Goal: Task Accomplishment & Management: Complete application form

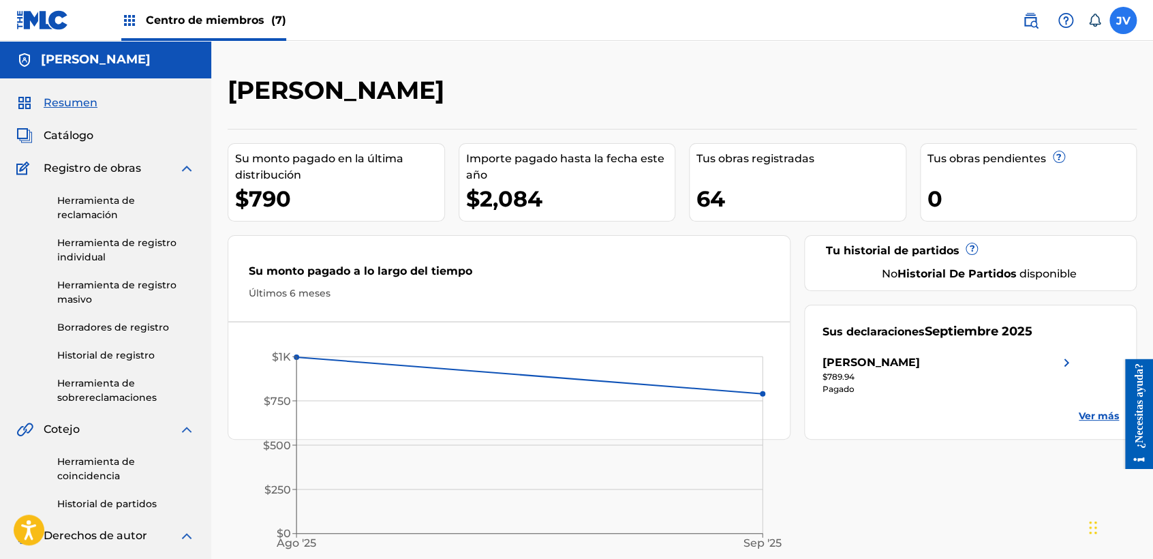
click at [1123, 10] on label at bounding box center [1123, 20] width 27 height 27
click at [1123, 20] on input "JV [PERSON_NAME] [EMAIL_ADDRESS][DOMAIN_NAME] Notification Preferences Profile …" at bounding box center [1123, 20] width 0 height 0
click at [245, 22] on font "Centro de miembros" at bounding box center [205, 20] width 119 height 13
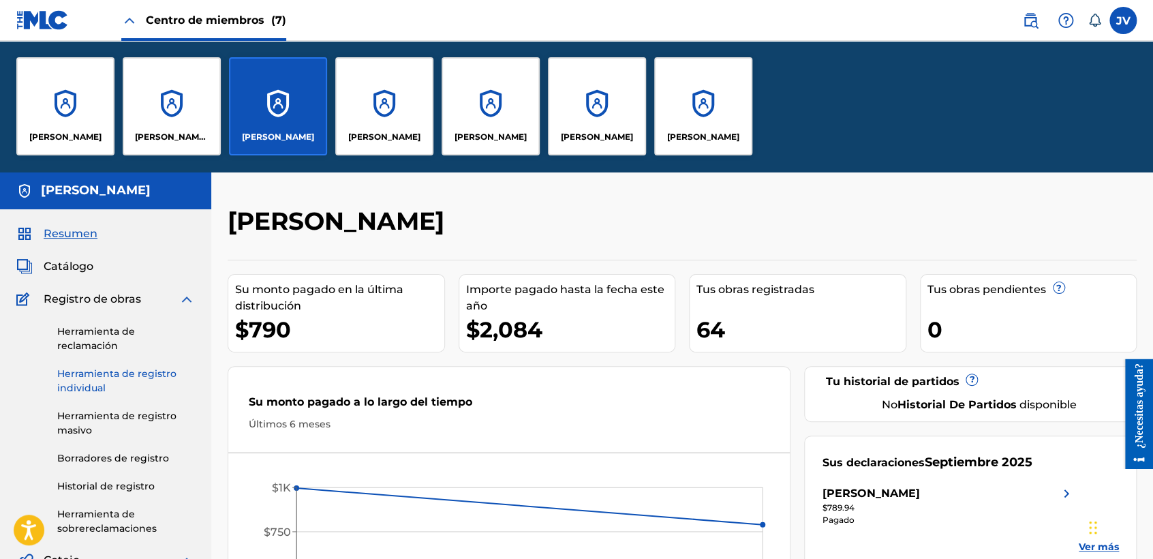
click at [84, 263] on span "Catálogo" at bounding box center [69, 266] width 50 height 16
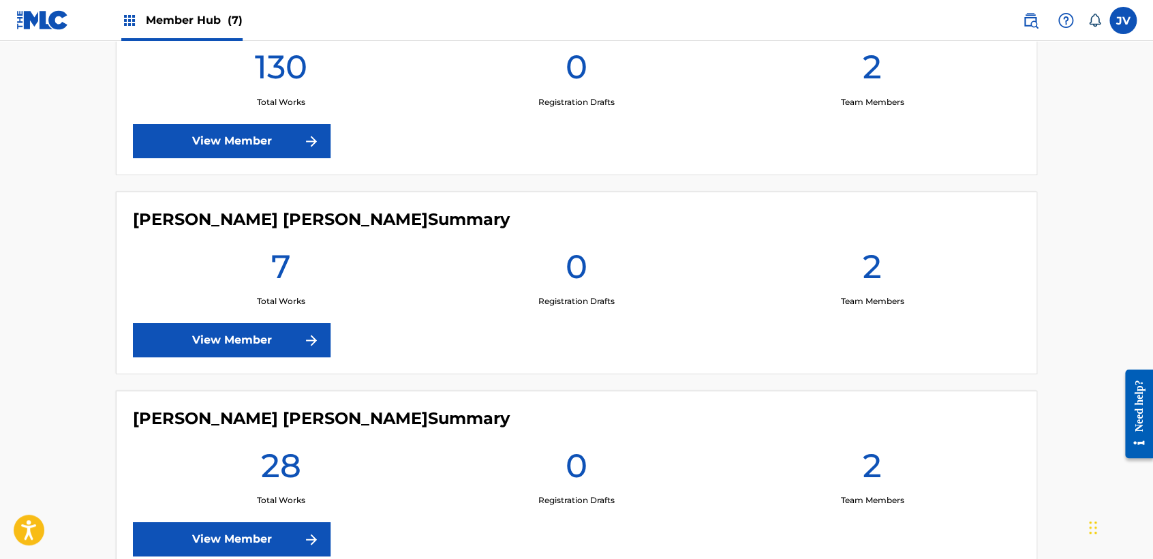
scroll to position [1060, 0]
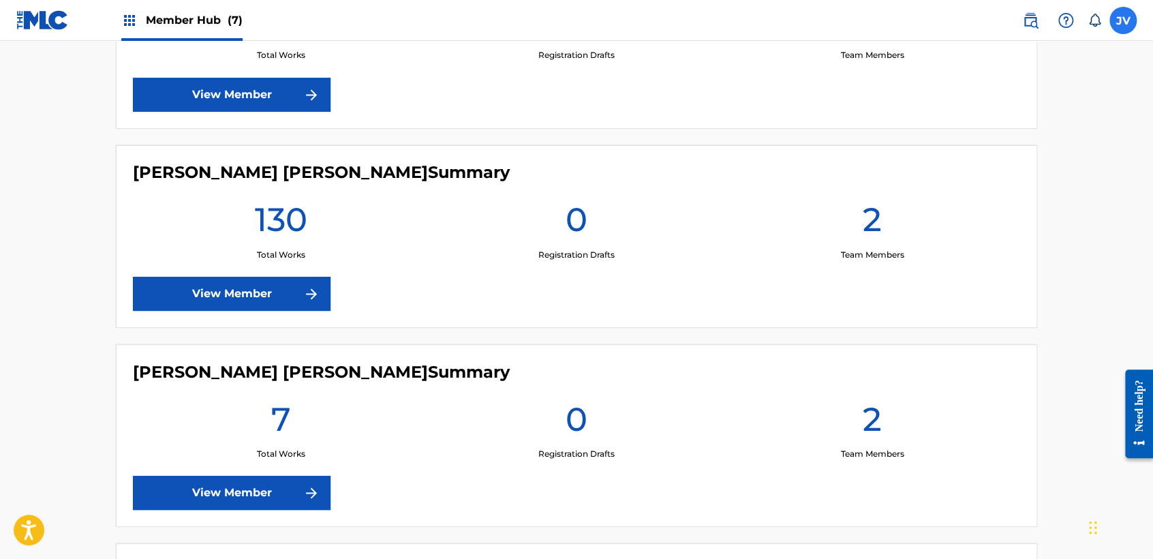
drag, startPoint x: 1143, startPoint y: 12, endPoint x: 1131, endPoint y: 15, distance: 11.9
click at [1131, 15] on nav "Member Hub (7) JV JV [PERSON_NAME] [PERSON_NAME] [EMAIL_ADDRESS][DOMAIN_NAME] N…" at bounding box center [576, 20] width 1153 height 41
drag, startPoint x: 1131, startPoint y: 15, endPoint x: 1093, endPoint y: 98, distance: 91.5
click at [1121, 21] on label at bounding box center [1123, 20] width 27 height 27
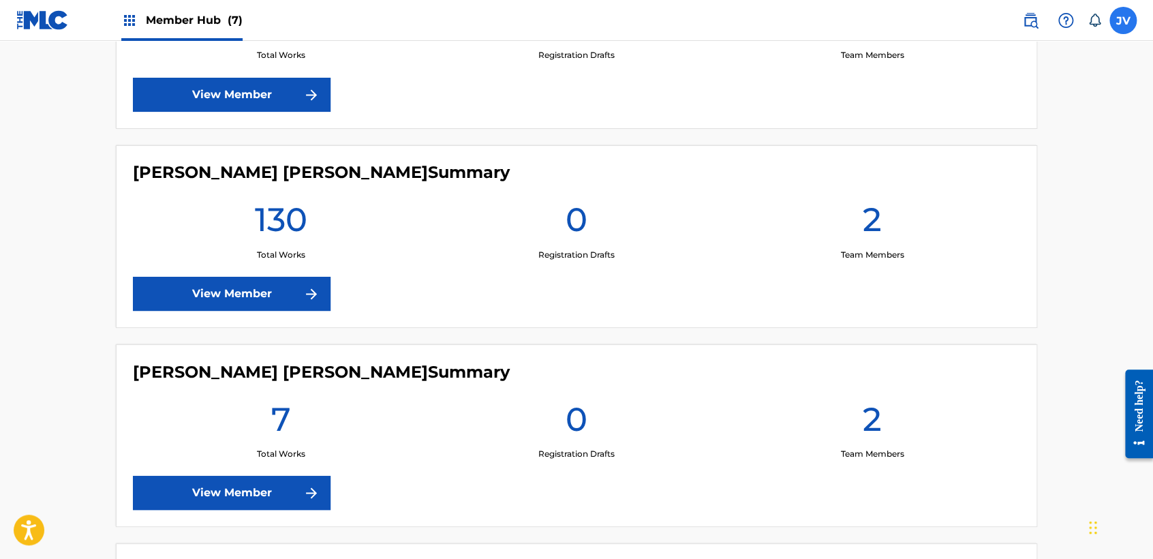
click at [1123, 20] on input "JV Jorge Vázquez Guerra vaz7guer1a@icloud.com Notification Preferences Profile …" at bounding box center [1123, 20] width 0 height 0
click at [970, 200] on div "Notification Preferences Profile Log out" at bounding box center [1051, 169] width 169 height 91
click at [1123, 20] on input "JV Jorge Vázquez Guerra vaz7guer1a@icloud.com Notification Preferences Profile …" at bounding box center [1123, 20] width 0 height 0
click at [982, 195] on p "Log out" at bounding box center [992, 193] width 32 height 12
click at [1123, 20] on input "JV Jorge Vázquez Guerra vaz7guer1a@icloud.com Notification Preferences Profile …" at bounding box center [1123, 20] width 0 height 0
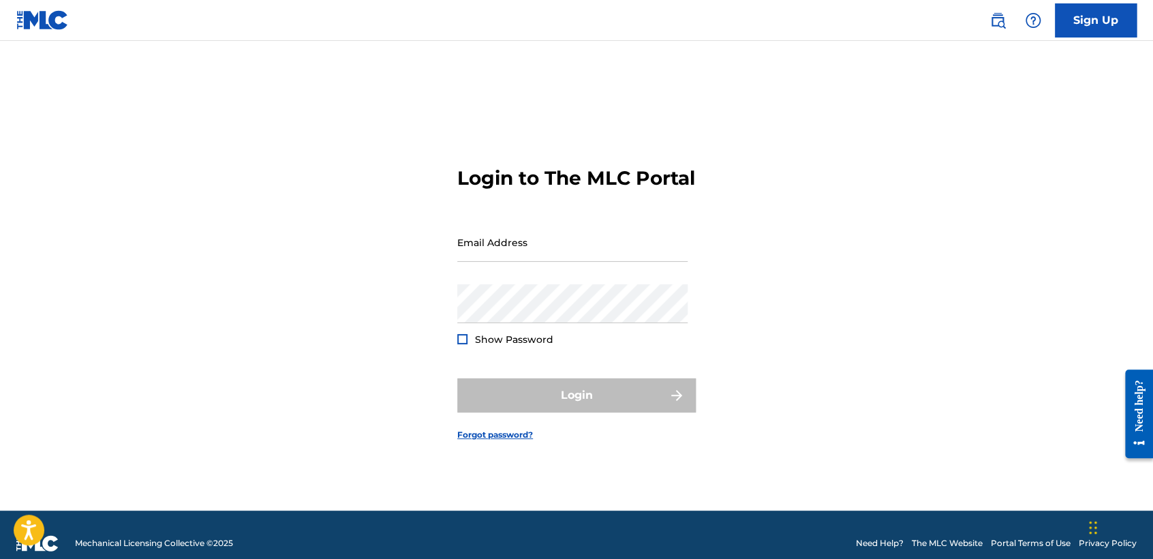
scroll to position [17, 0]
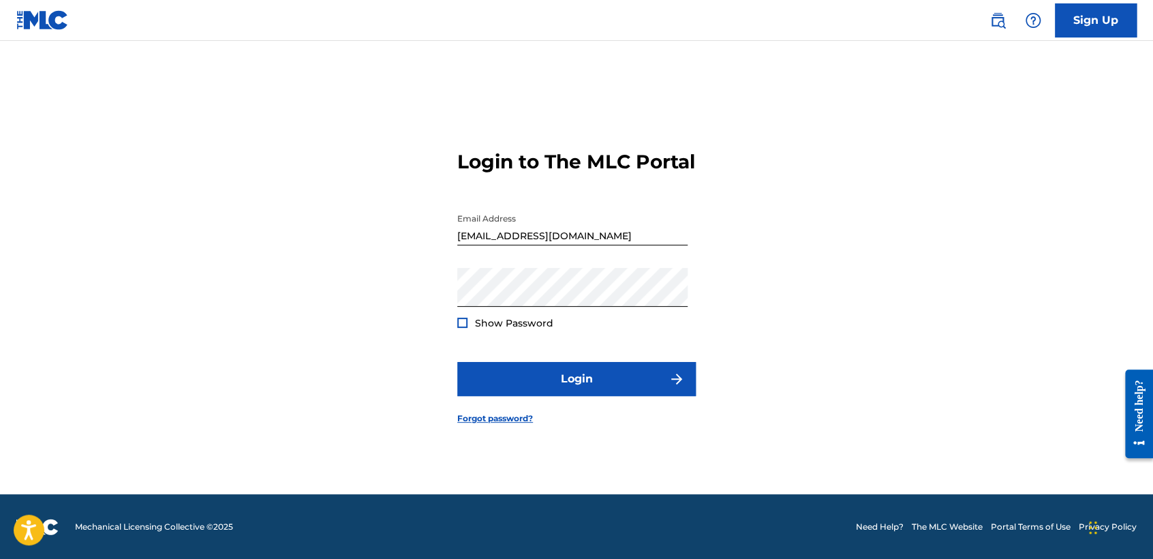
click at [542, 224] on input "[EMAIL_ADDRESS][DOMAIN_NAME]" at bounding box center [572, 226] width 230 height 39
type input "[EMAIL_ADDRESS][DOMAIN_NAME]"
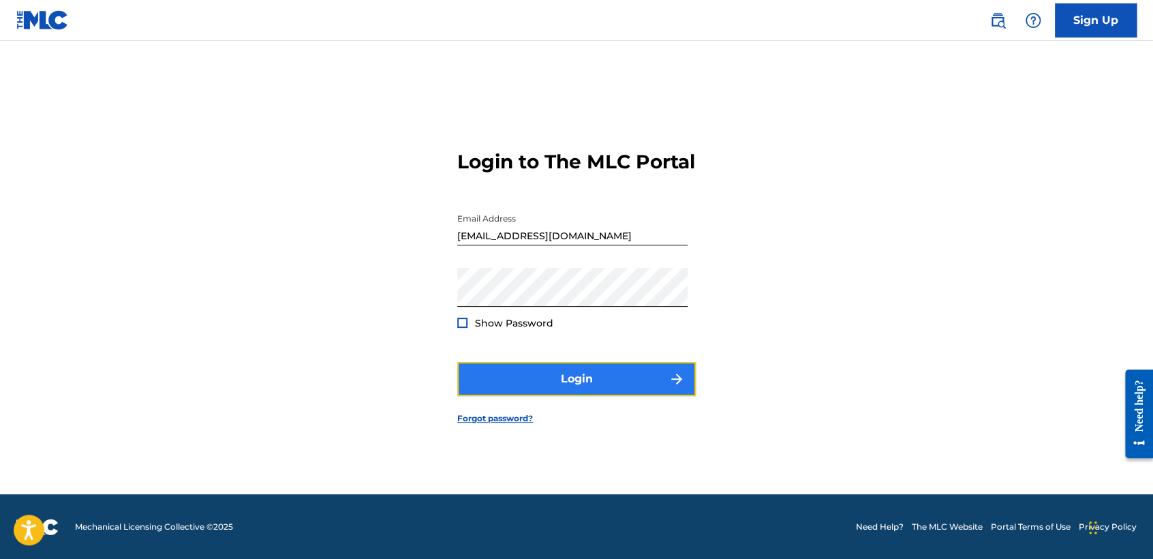
click at [584, 374] on button "Login" at bounding box center [576, 379] width 239 height 34
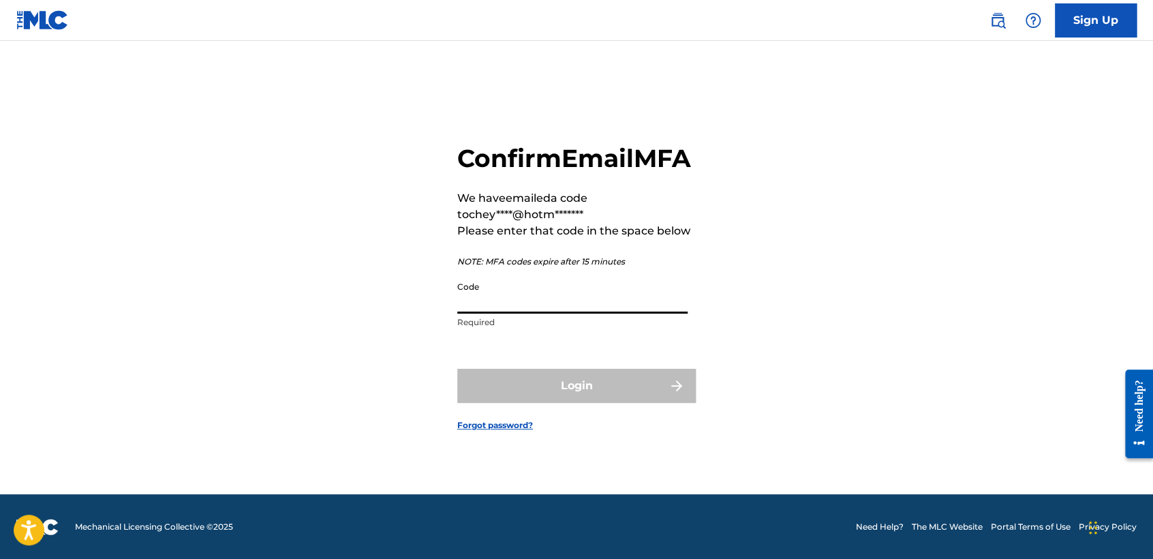
drag, startPoint x: 584, startPoint y: 311, endPoint x: 567, endPoint y: 310, distance: 16.4
click at [577, 310] on input "Code" at bounding box center [572, 294] width 230 height 39
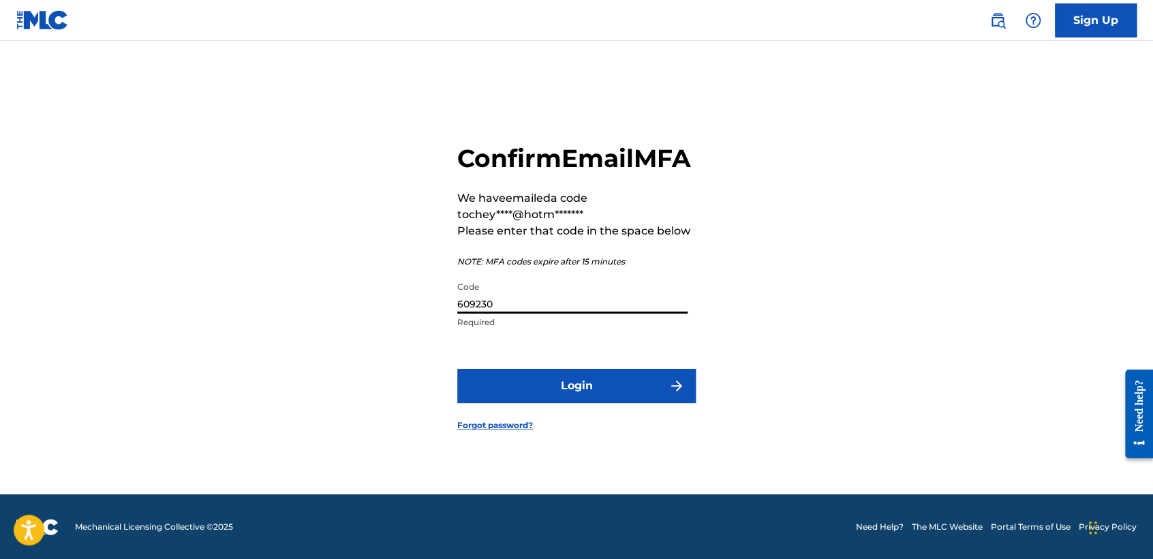
type input "609230"
click at [457, 369] on button "Login" at bounding box center [576, 386] width 239 height 34
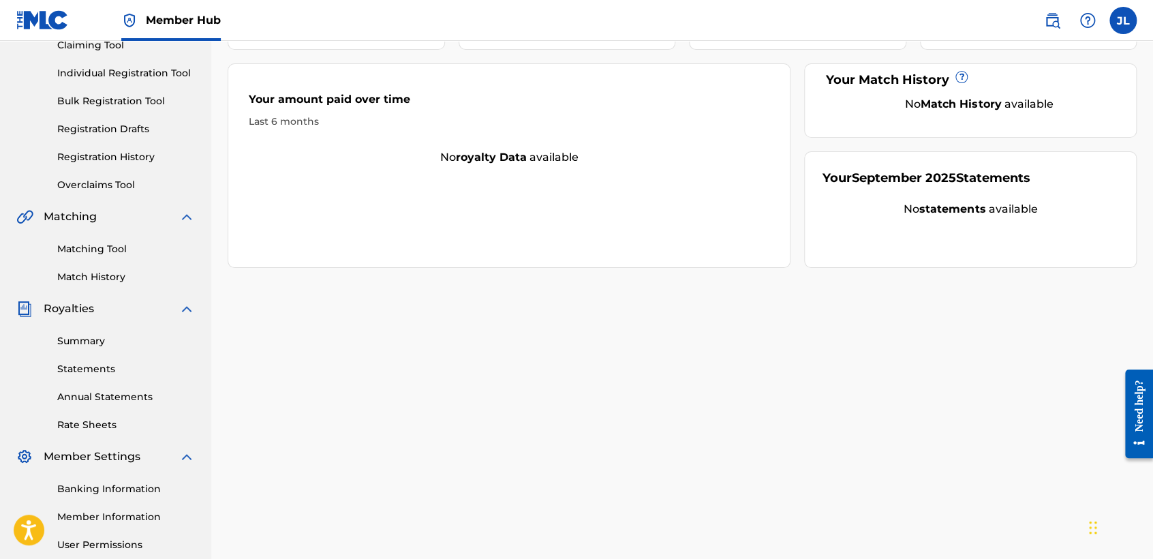
scroll to position [286, 0]
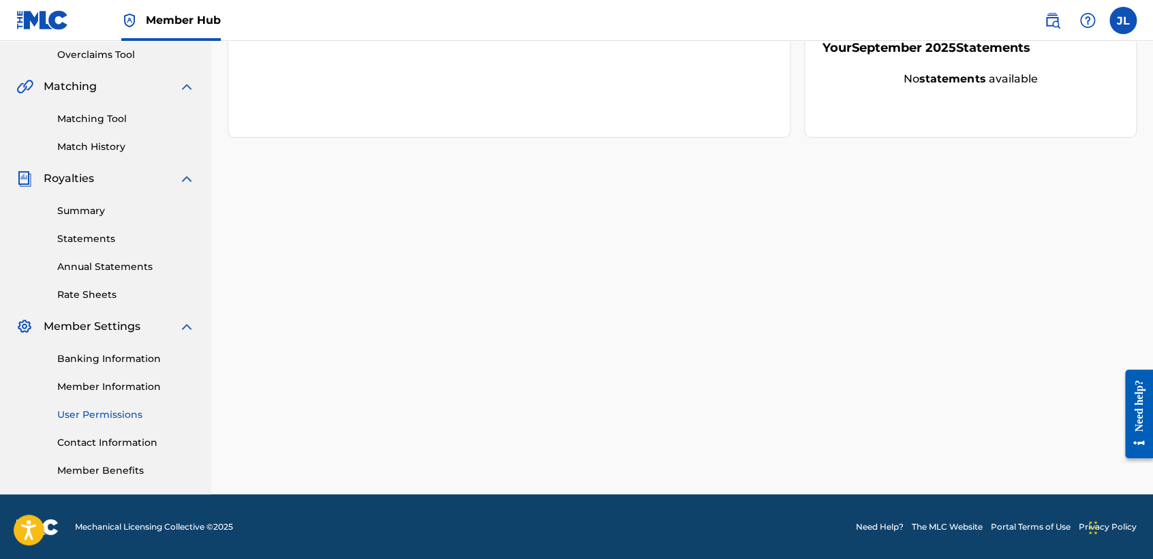
click at [104, 424] on div "Banking Information Member Information User Permissions Contact Information Mem…" at bounding box center [105, 406] width 179 height 143
click at [109, 412] on link "User Permissions" at bounding box center [126, 415] width 138 height 14
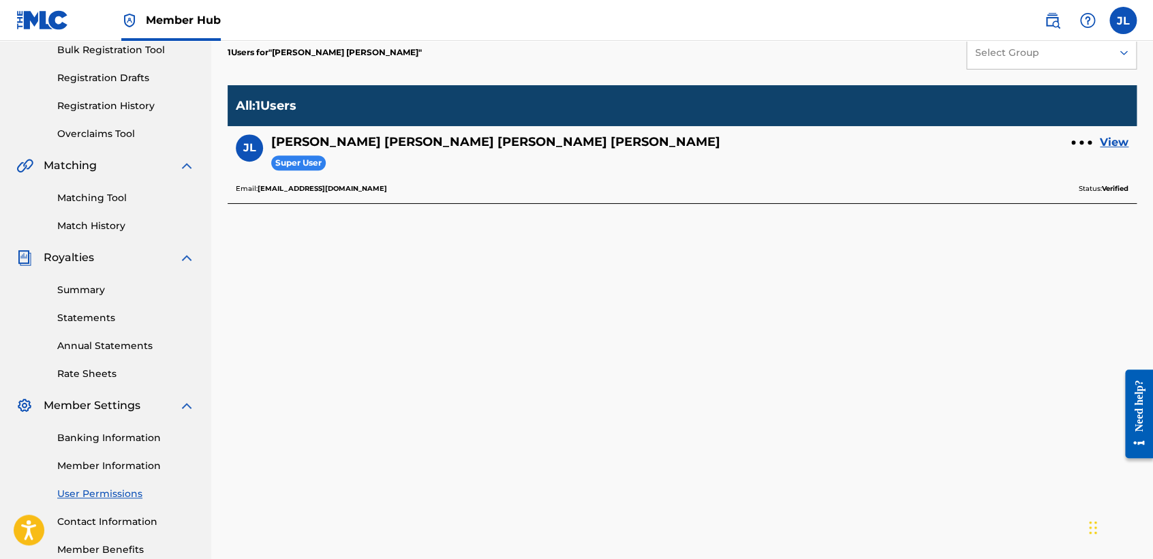
scroll to position [59, 0]
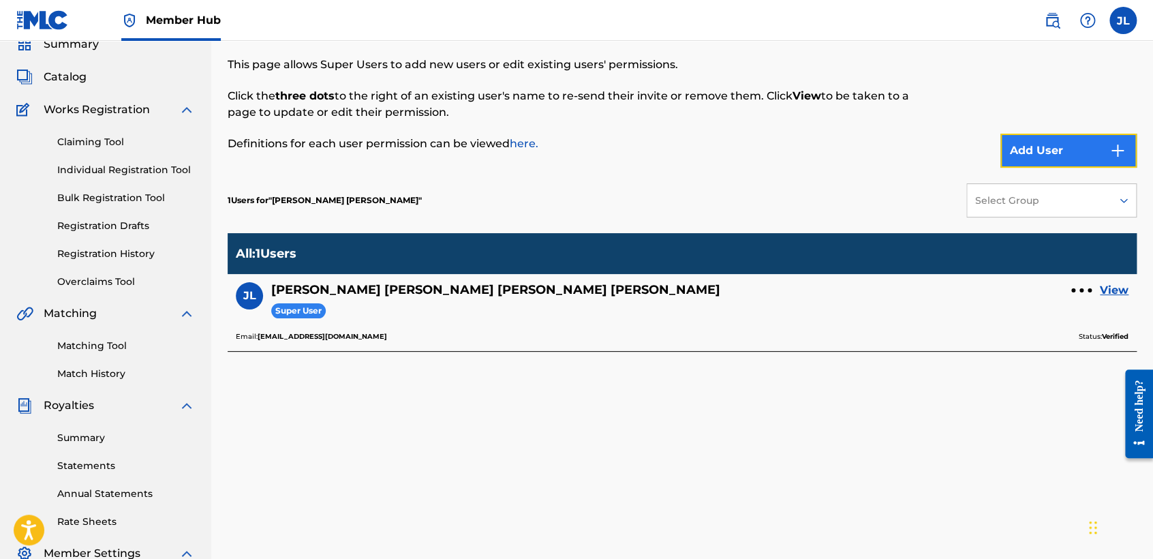
click at [1028, 156] on button "Add User" at bounding box center [1069, 151] width 136 height 34
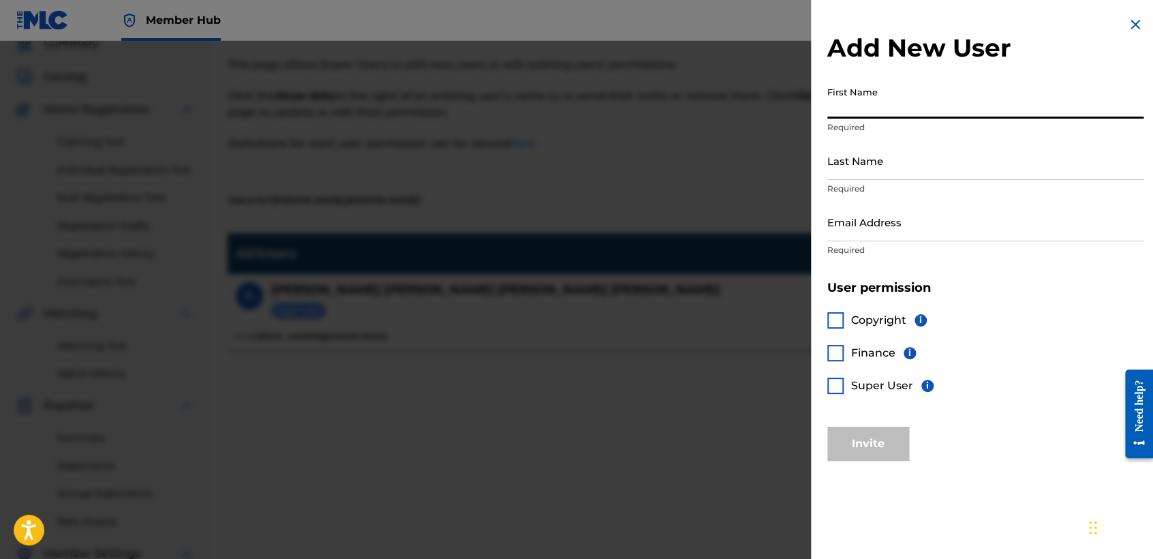
click at [904, 112] on input "First Name" at bounding box center [986, 99] width 316 height 39
type input "[PERSON_NAME]"
type input "Casal Portillo"
type input "contactojb10@gmail.com"
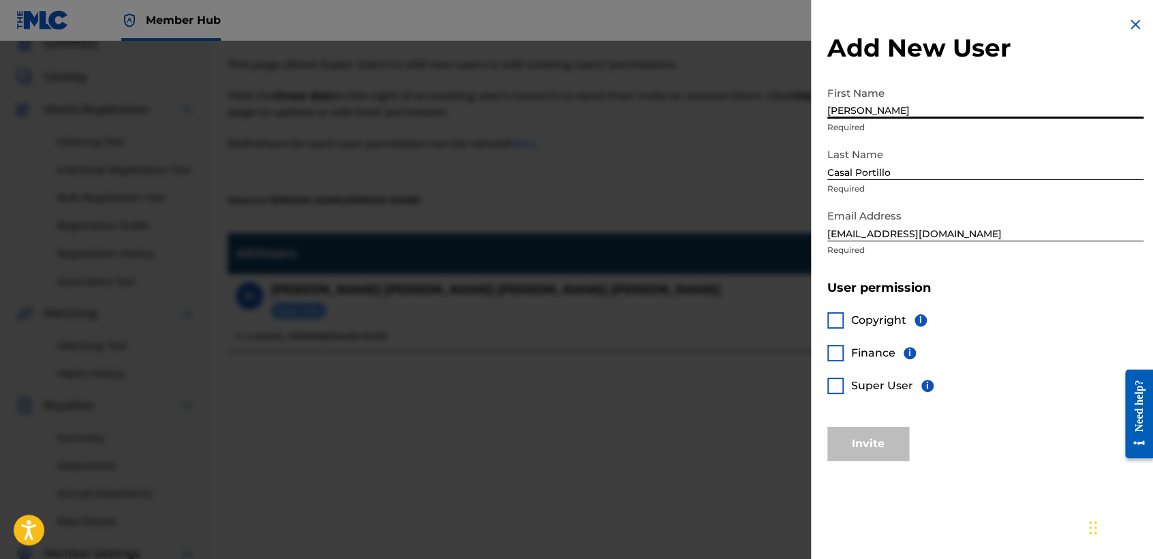
click at [924, 105] on input "[PERSON_NAME]" at bounding box center [986, 99] width 316 height 39
click at [1087, 303] on div "Copyright i Finance i Super User i" at bounding box center [986, 361] width 316 height 131
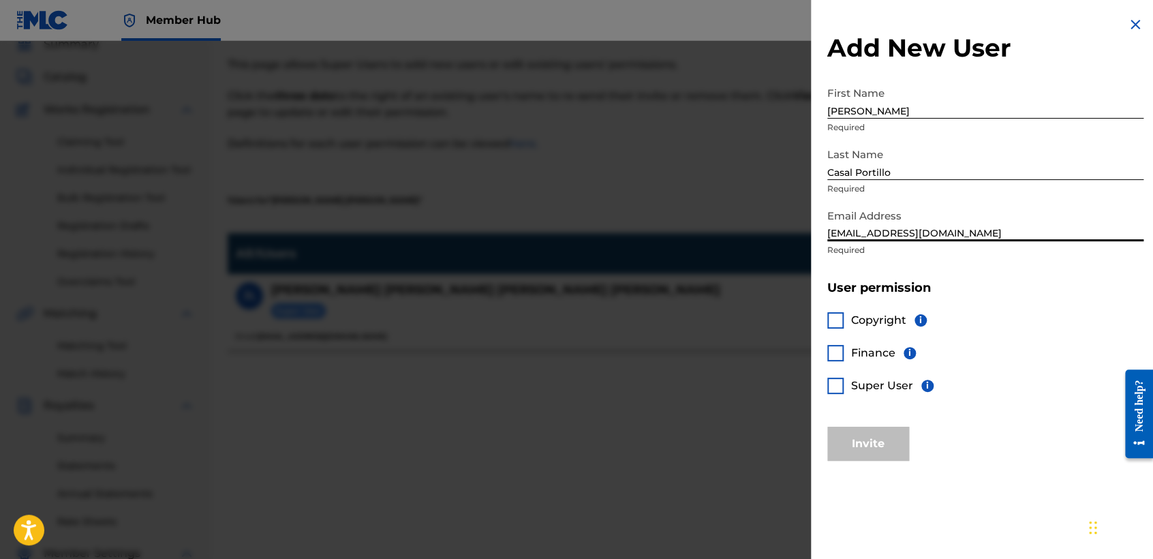
drag, startPoint x: 1034, startPoint y: 216, endPoint x: 758, endPoint y: 278, distance: 283.0
click at [755, 282] on div "Add New User First Name Jorge Required Last Name Casal Portillo Required Email …" at bounding box center [576, 300] width 1153 height 518
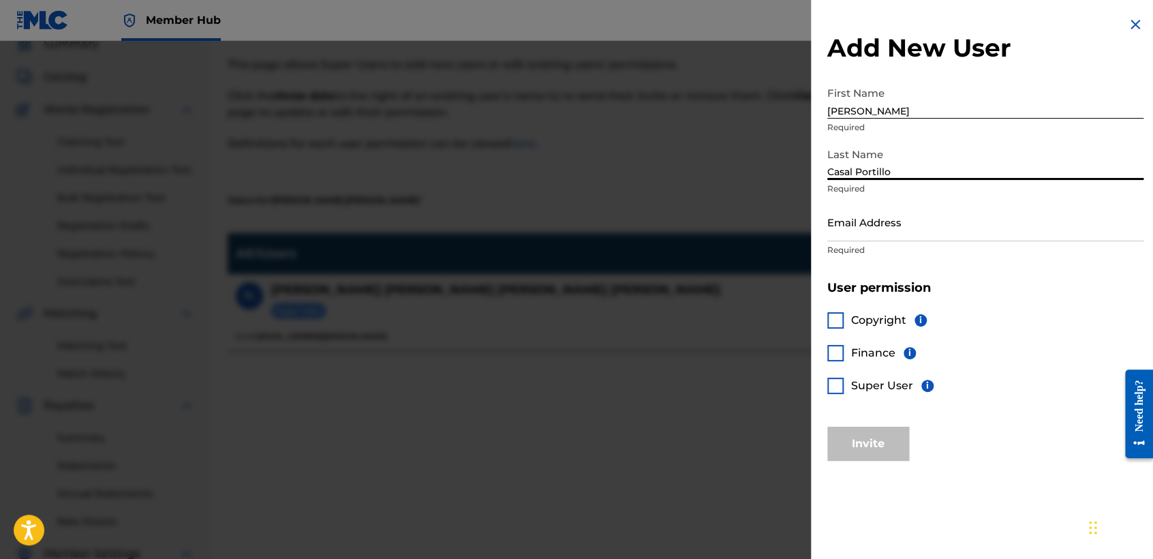
drag, startPoint x: 913, startPoint y: 152, endPoint x: 494, endPoint y: 250, distance: 431.2
click at [494, 254] on div "Add New User First Name Jorge Required Last Name Casal Portillo Required Email …" at bounding box center [576, 300] width 1153 height 518
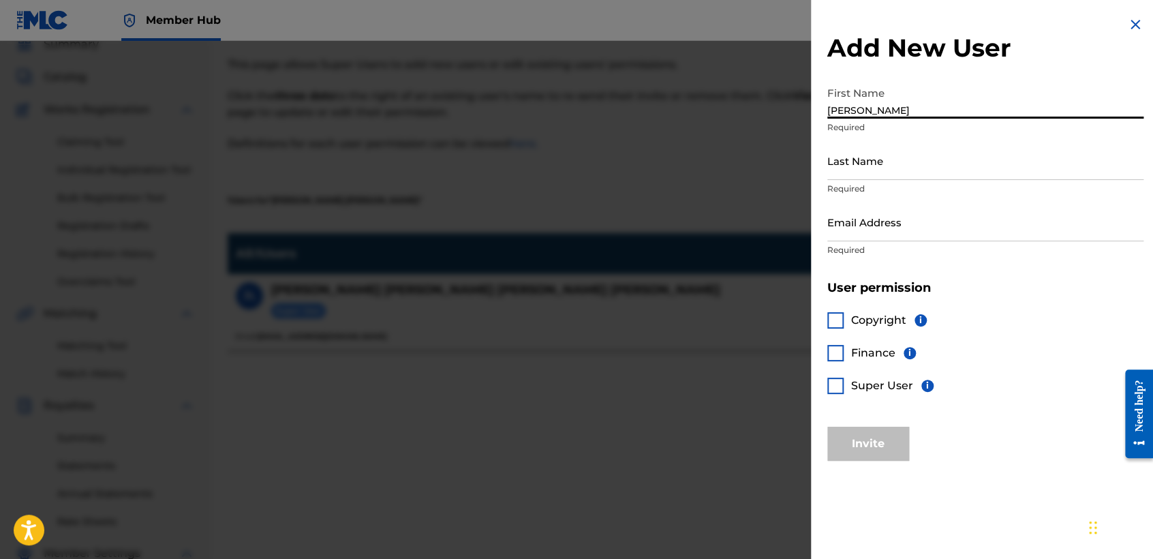
drag, startPoint x: 886, startPoint y: 108, endPoint x: 537, endPoint y: 1, distance: 364.4
click at [633, 50] on div "Add New User First Name Jorge Required Last Name Required Email Address Require…" at bounding box center [576, 300] width 1153 height 518
click at [912, 102] on input "First Name" at bounding box center [986, 99] width 316 height 39
type input "[PERSON_NAME]"
type input "Vazquez Guerra"
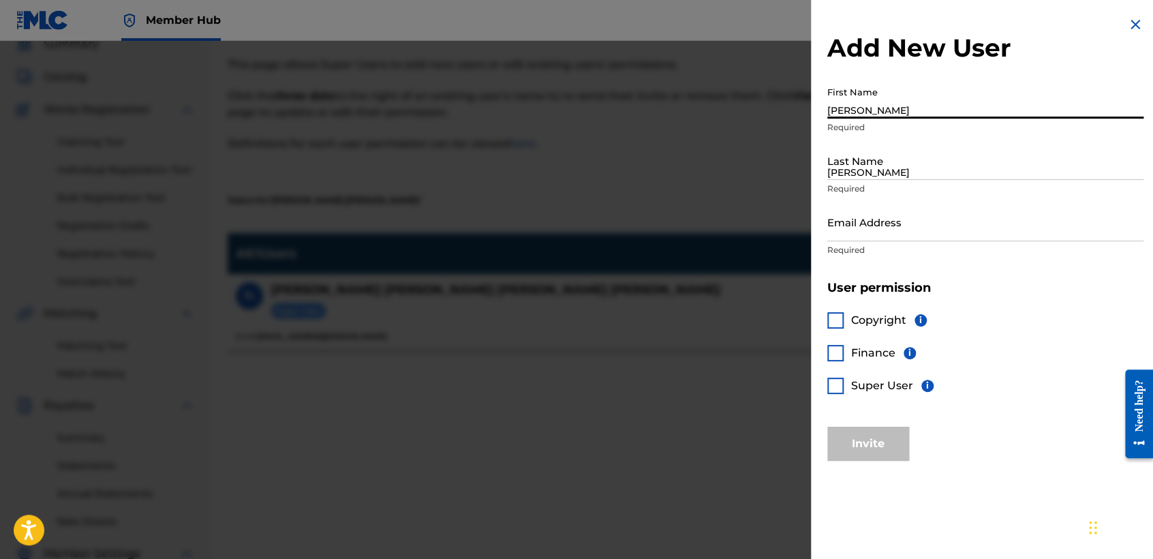
type input "[EMAIL_ADDRESS][DOMAIN_NAME]"
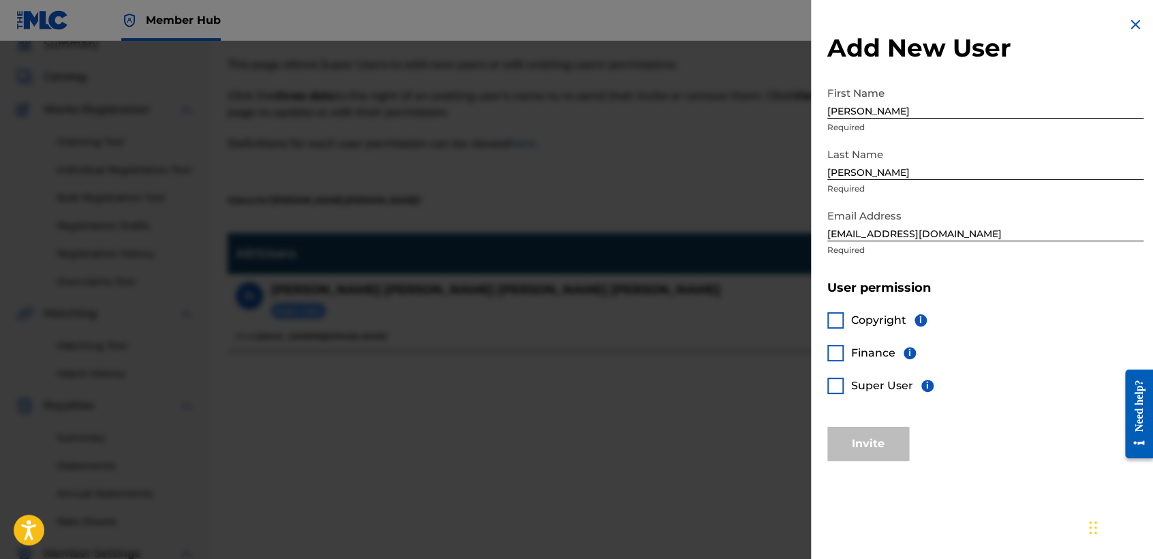
click at [831, 385] on div at bounding box center [836, 386] width 16 height 16
click at [873, 447] on button "Invite" at bounding box center [869, 444] width 82 height 34
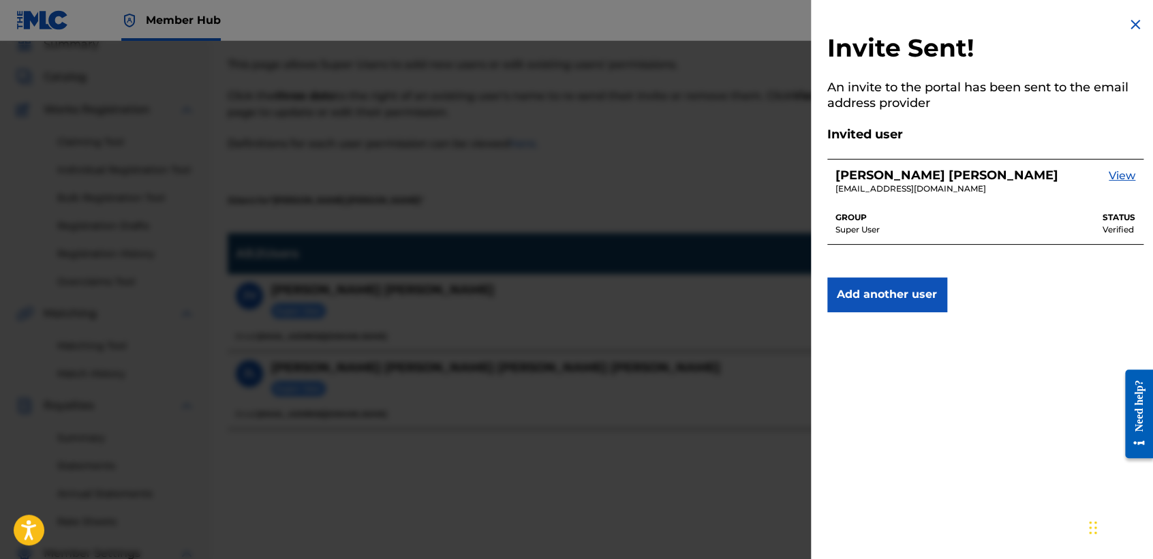
click at [575, 410] on div at bounding box center [576, 320] width 1153 height 559
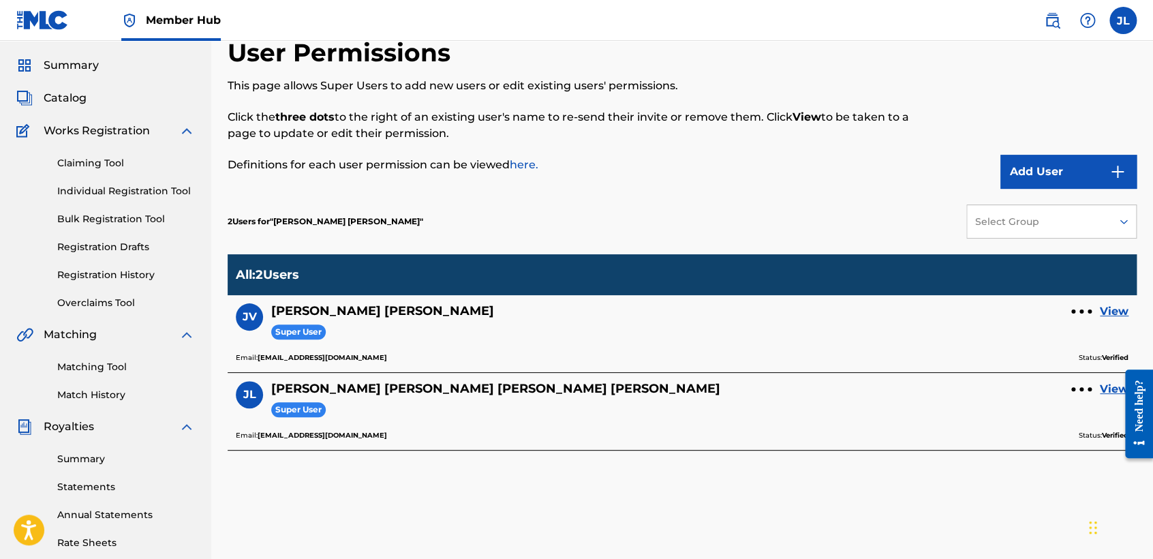
scroll to position [0, 0]
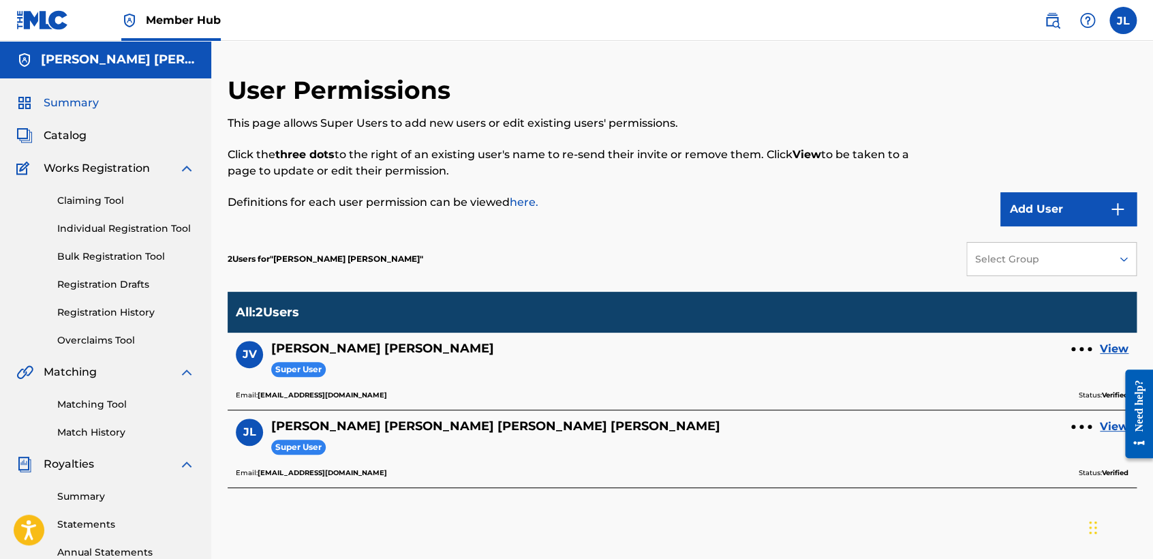
click at [80, 95] on span "Summary" at bounding box center [71, 103] width 55 height 16
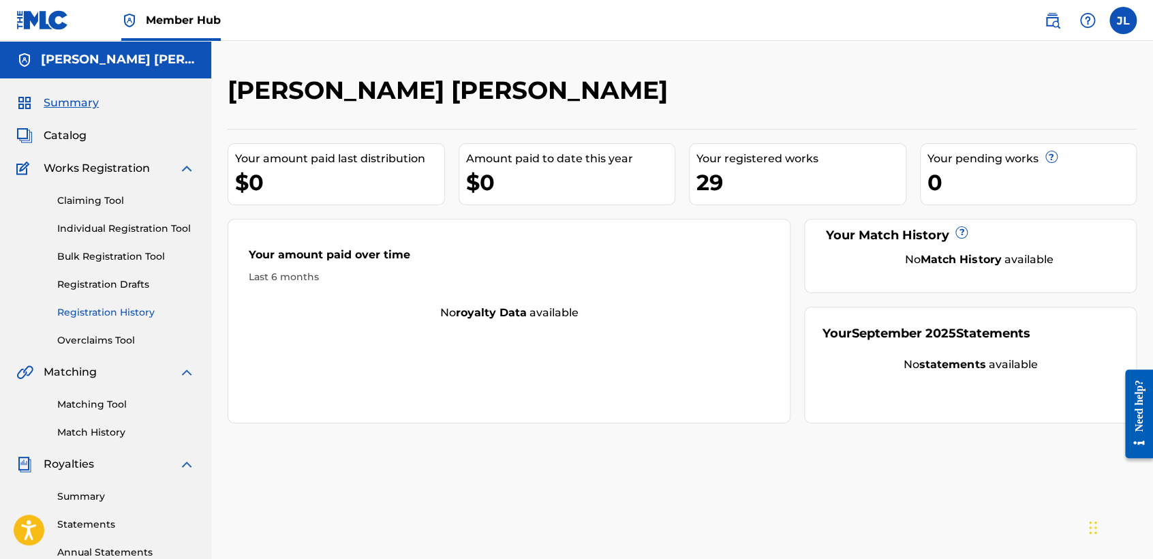
click at [121, 307] on link "Registration History" at bounding box center [126, 312] width 138 height 14
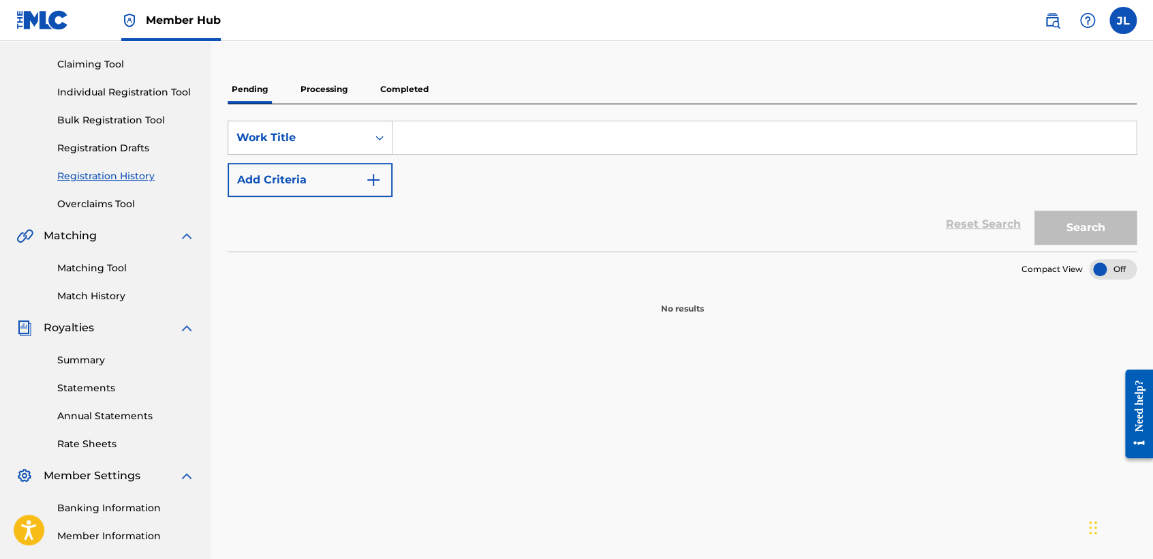
scroll to position [151, 0]
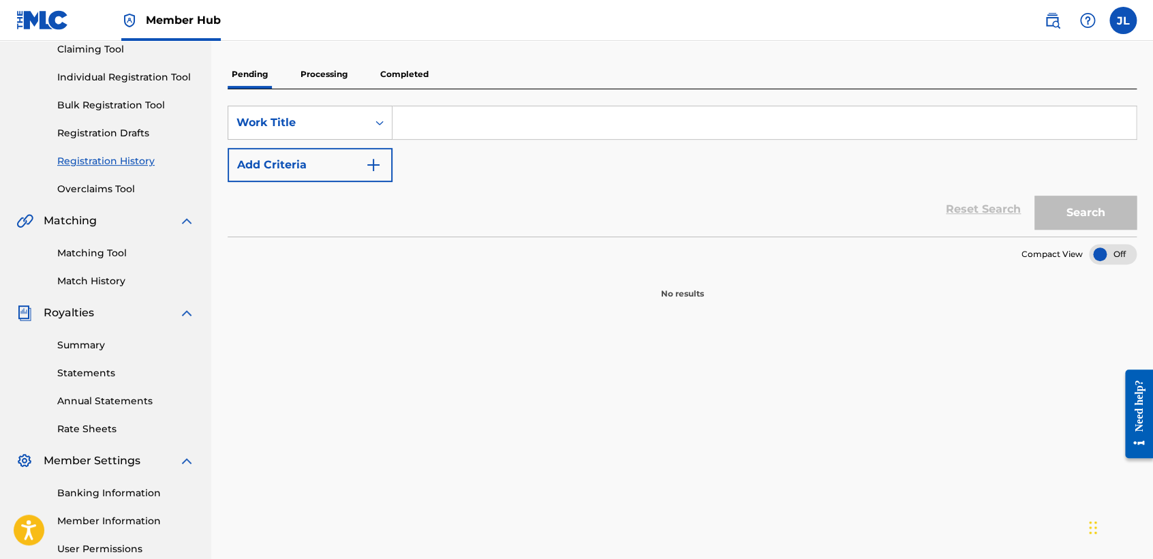
click at [307, 79] on p "Processing" at bounding box center [324, 74] width 55 height 29
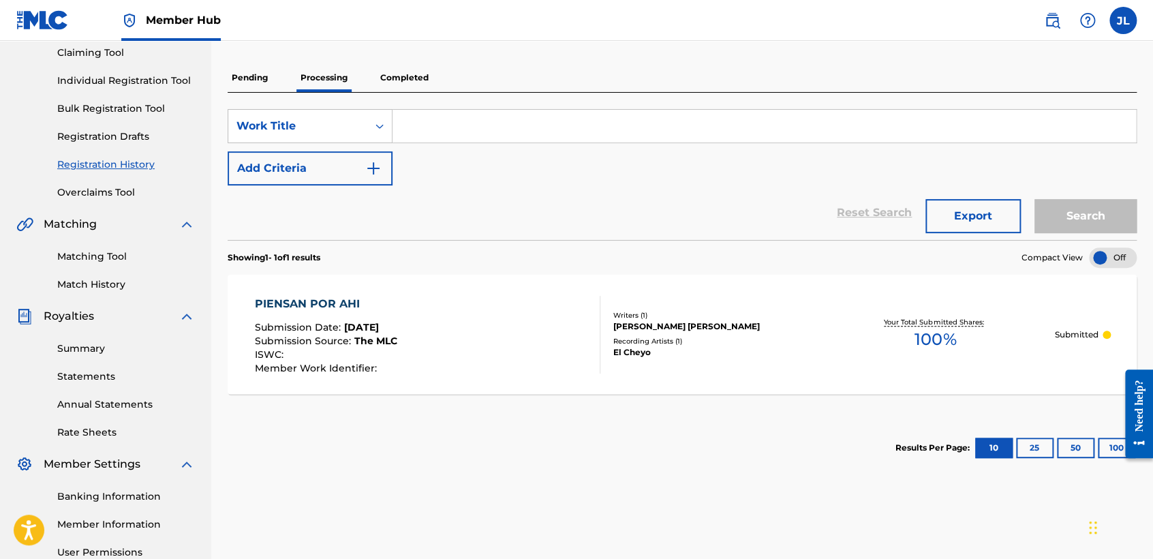
scroll to position [76, 0]
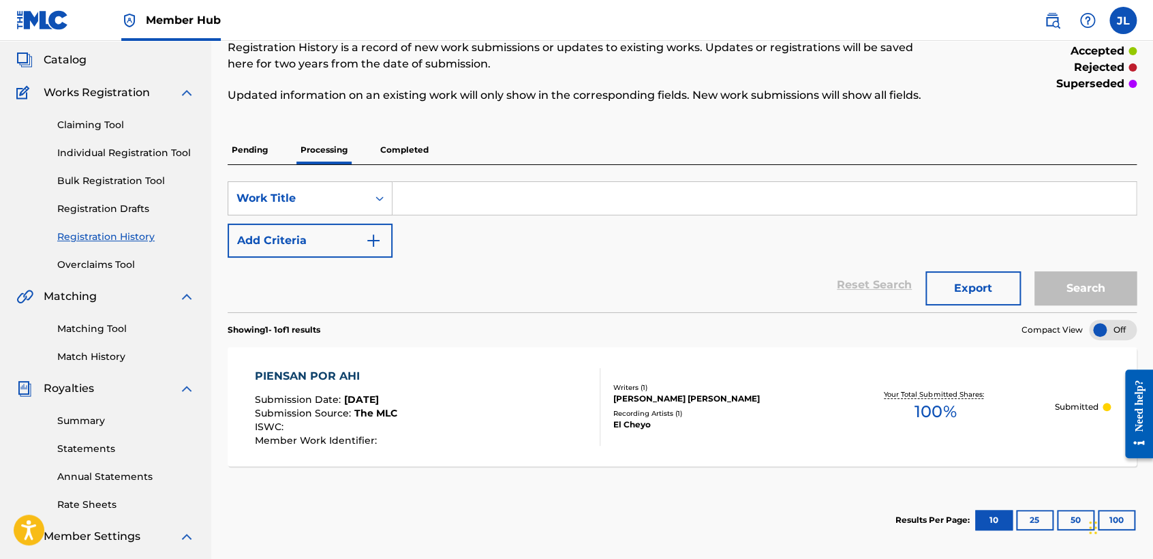
click at [400, 154] on p "Completed" at bounding box center [404, 150] width 57 height 29
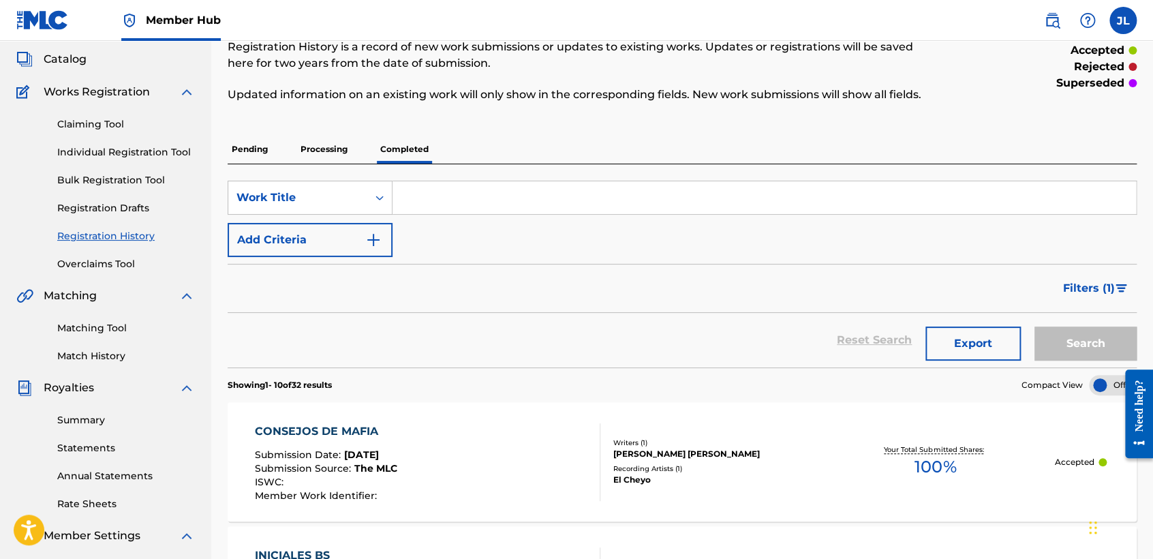
scroll to position [76, 0]
click at [404, 165] on div "SearchWithCriteria0fa4bf54-ad20-404a-b25c-62182fff012a Work Title Add Criteria …" at bounding box center [682, 266] width 909 height 203
click at [410, 150] on p "Completed" at bounding box center [404, 150] width 57 height 29
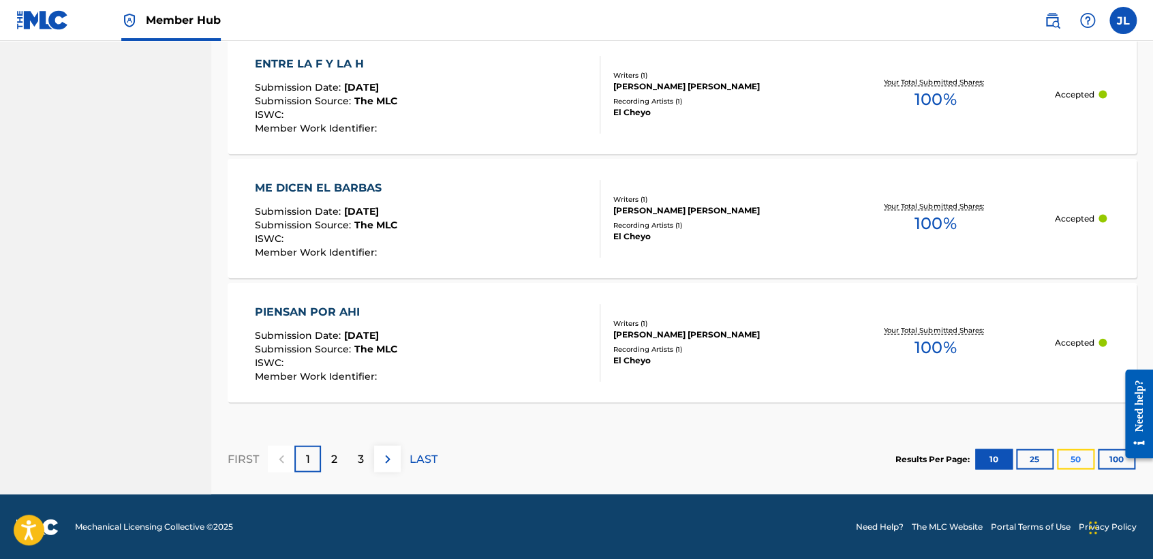
click at [1076, 456] on button "50" at bounding box center [1075, 459] width 37 height 20
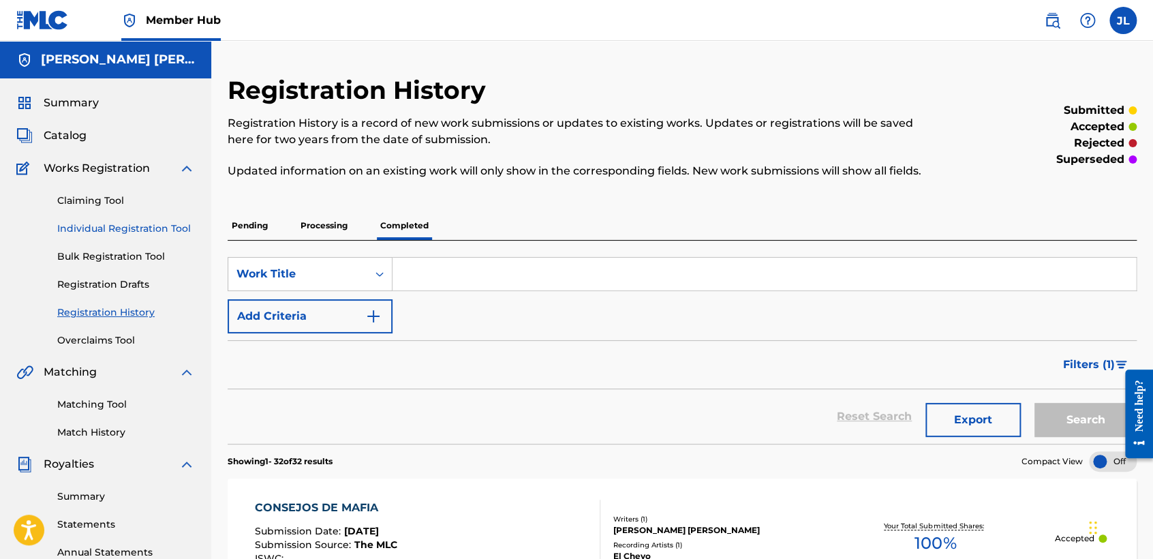
click at [169, 229] on link "Individual Registration Tool" at bounding box center [126, 229] width 138 height 14
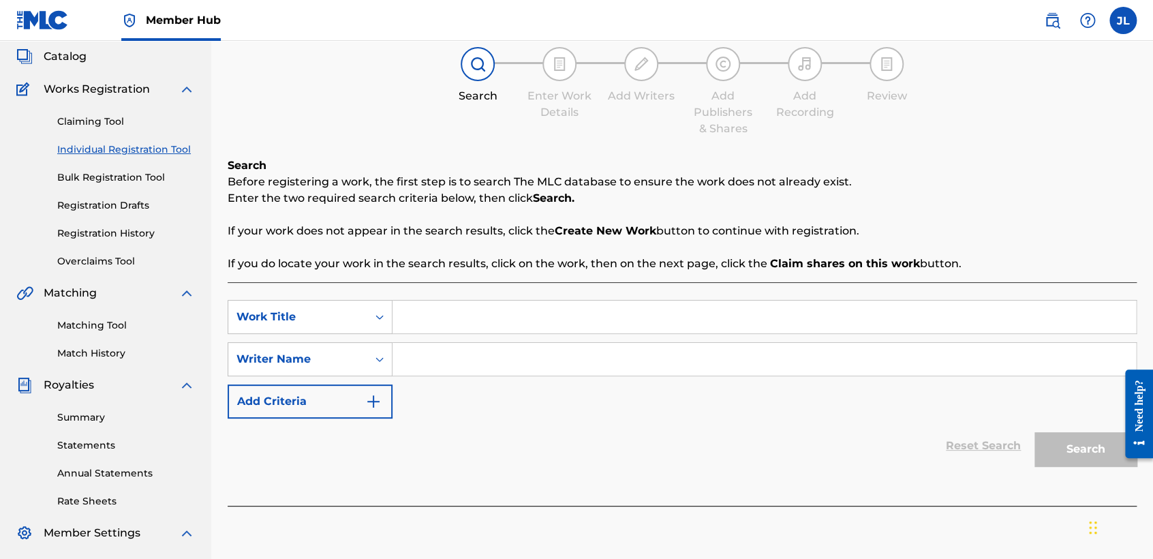
scroll to position [151, 0]
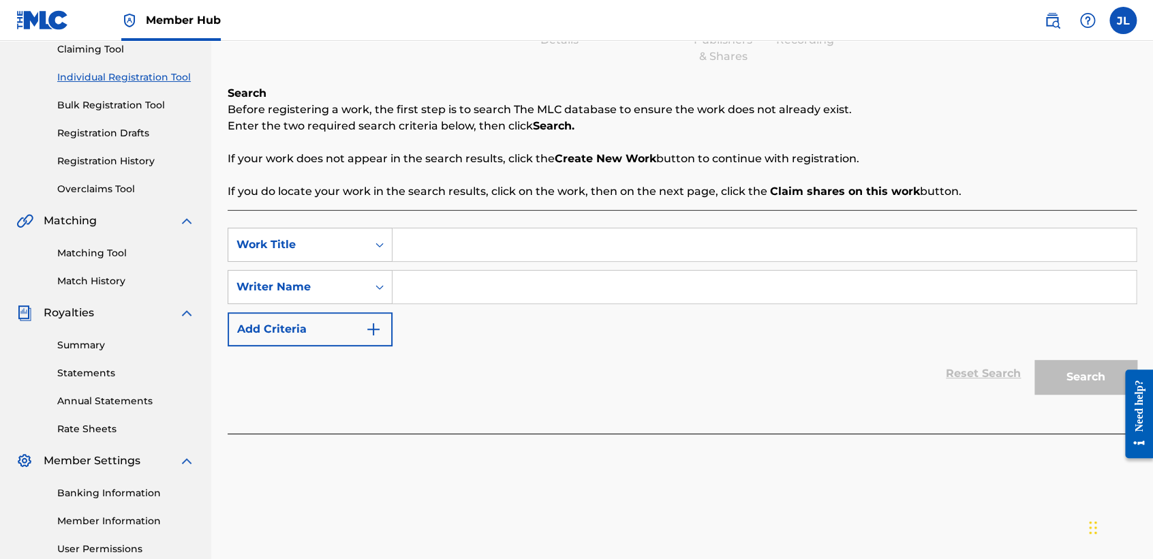
click at [464, 259] on input "Search Form" at bounding box center [765, 244] width 744 height 33
type input "R"
type input "El HB"
click at [502, 262] on div "SearchWithCriteria152c9529-57ba-4c20-95f8-598b299972ed Work Title El HB SearchW…" at bounding box center [682, 287] width 909 height 119
click at [504, 280] on input "Search Form" at bounding box center [765, 287] width 744 height 33
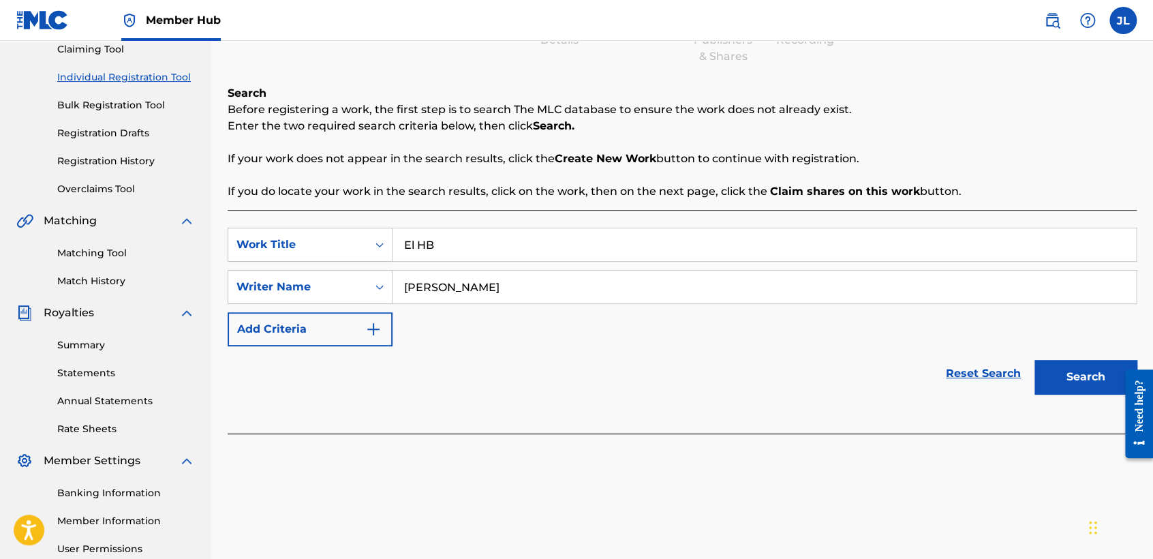
type input "Jose alfredo lopez"
click at [1035, 360] on button "Search" at bounding box center [1086, 377] width 102 height 34
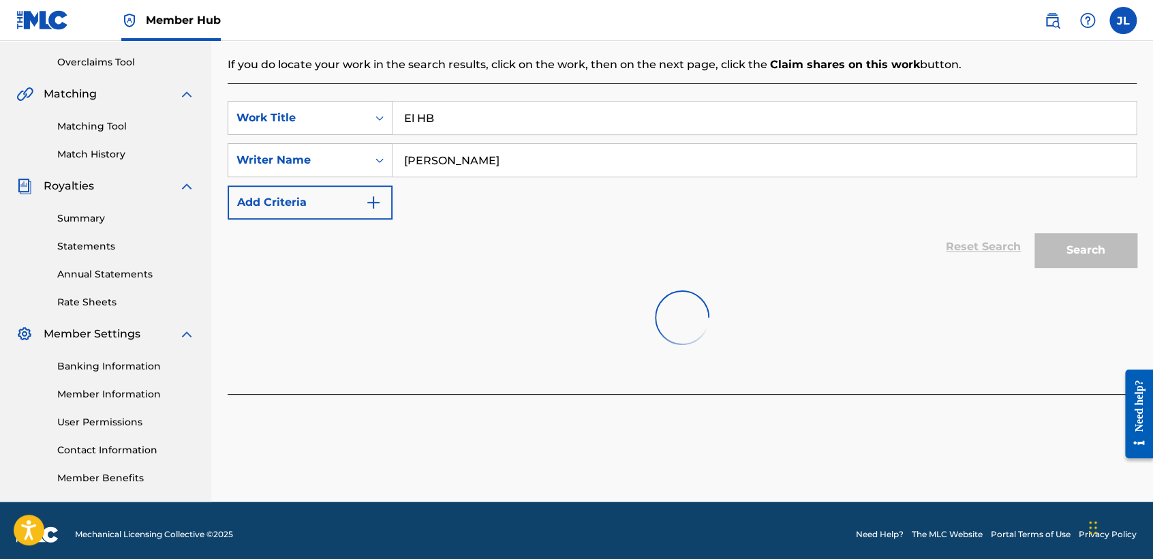
scroll to position [286, 0]
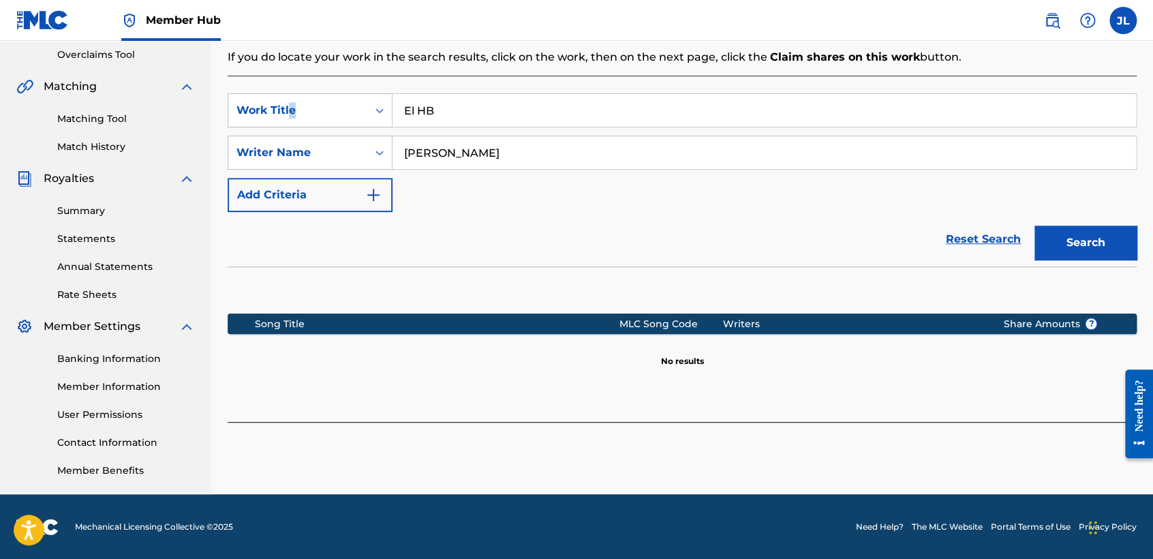
click at [288, 87] on div "SearchWithCriteria152c9529-57ba-4c20-95f8-598b299972ed Work Title El HB SearchW…" at bounding box center [682, 249] width 909 height 346
drag, startPoint x: 288, startPoint y: 87, endPoint x: 376, endPoint y: 104, distance: 89.7
click at [376, 104] on div "SearchWithCriteria152c9529-57ba-4c20-95f8-598b299972ed Work Title El HB SearchW…" at bounding box center [682, 249] width 909 height 346
drag, startPoint x: 495, startPoint y: 108, endPoint x: 308, endPoint y: 108, distance: 186.8
click at [308, 108] on div "SearchWithCriteria152c9529-57ba-4c20-95f8-598b299972ed Work Title El HB" at bounding box center [682, 110] width 909 height 34
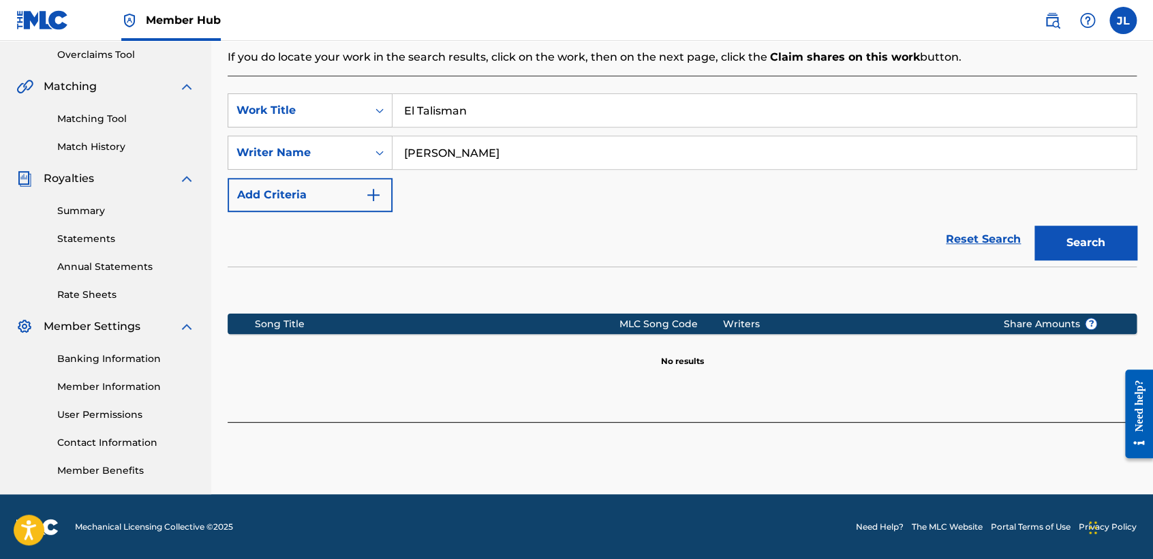
type input "El Talisman"
drag, startPoint x: 528, startPoint y: 145, endPoint x: 176, endPoint y: 185, distance: 354.7
click at [176, 185] on main "Jose Alfredo Lopez Alfredo Summary Catalog Works Registration Claiming Tool Ind…" at bounding box center [576, 124] width 1153 height 739
type input "jason alexis ramos"
click at [1035, 226] on button "Search" at bounding box center [1086, 243] width 102 height 34
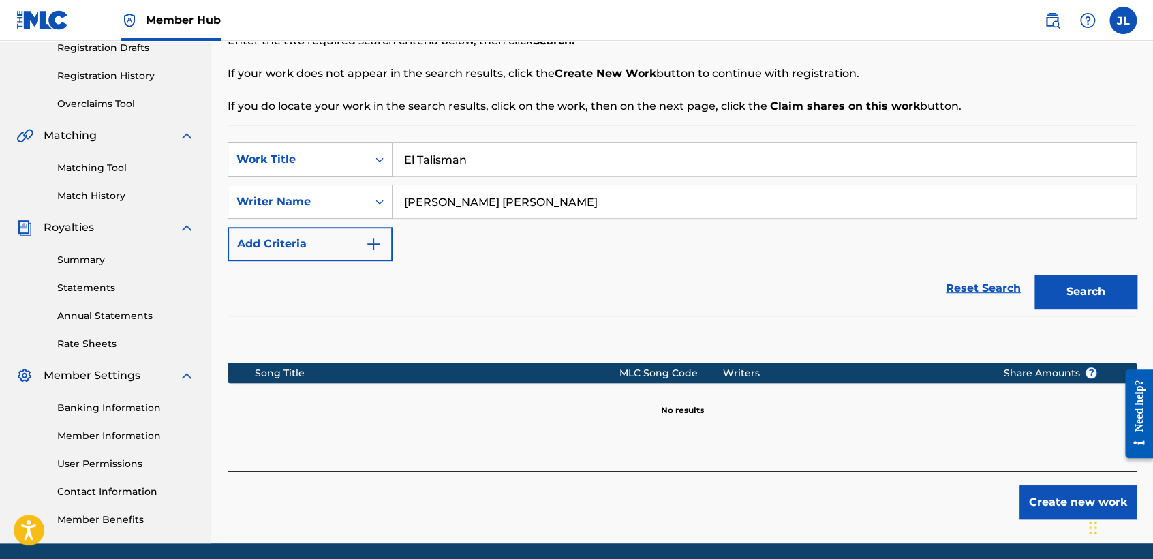
scroll to position [210, 0]
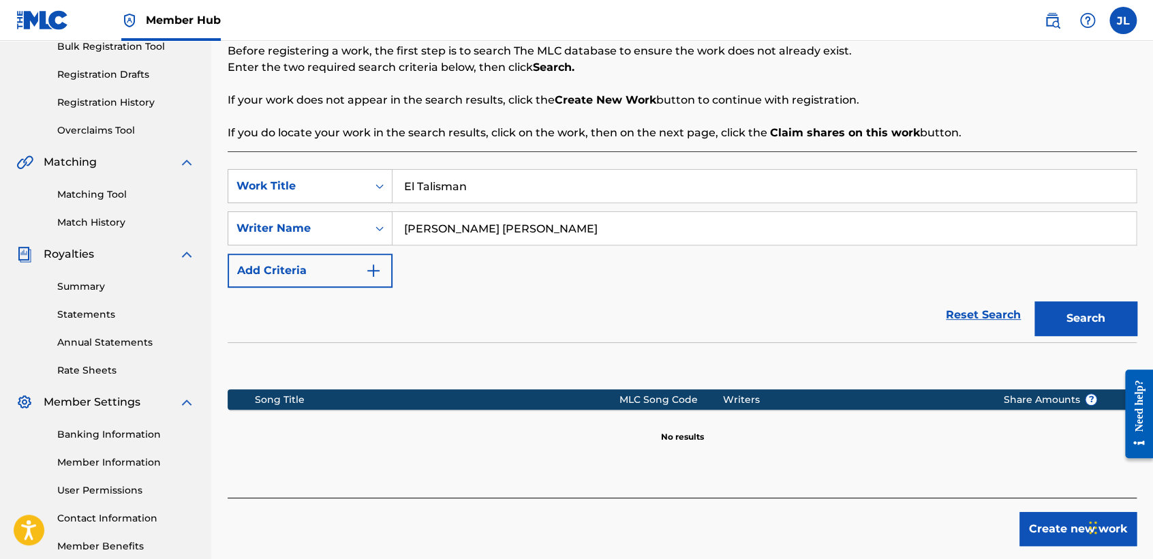
click at [601, 141] on div "Search Before registering a work, the first step is to search The MLC database …" at bounding box center [682, 262] width 909 height 471
drag, startPoint x: 539, startPoint y: 177, endPoint x: 53, endPoint y: 153, distance: 486.7
click at [63, 202] on main "Jose Alfredo Lopez Alfredo Summary Catalog Works Registration Claiming Tool Ind…" at bounding box center [576, 200] width 1153 height 739
type input "el afi"
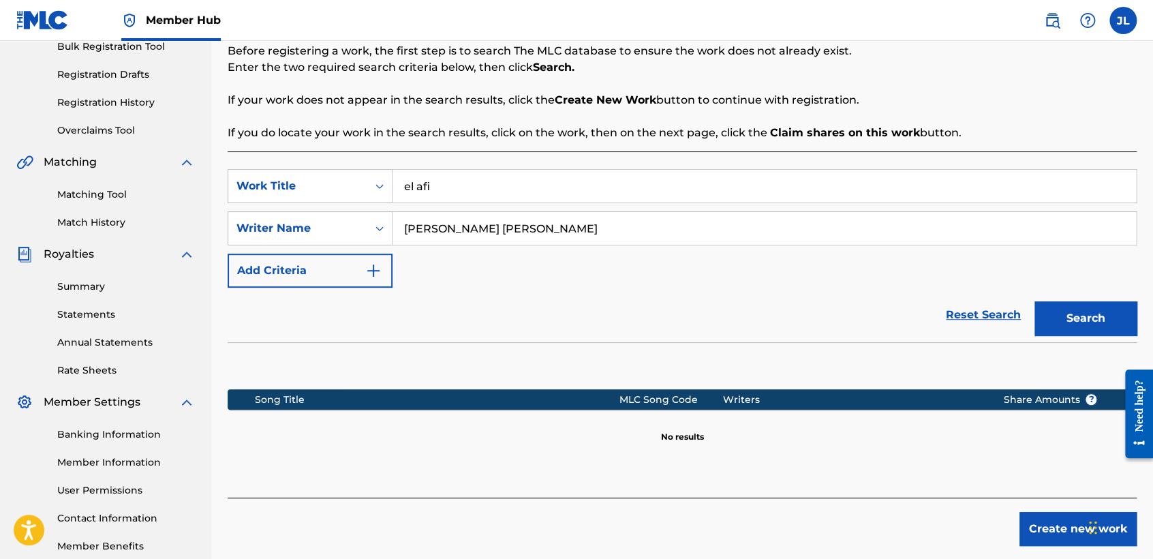
drag, startPoint x: 538, startPoint y: 226, endPoint x: 74, endPoint y: 229, distance: 463.6
click at [74, 232] on main "Jose Alfredo Lopez Alfredo Summary Catalog Works Registration Claiming Tool Ind…" at bounding box center [576, 200] width 1153 height 739
type input "el cheyo"
click at [1035, 301] on button "Search" at bounding box center [1086, 318] width 102 height 34
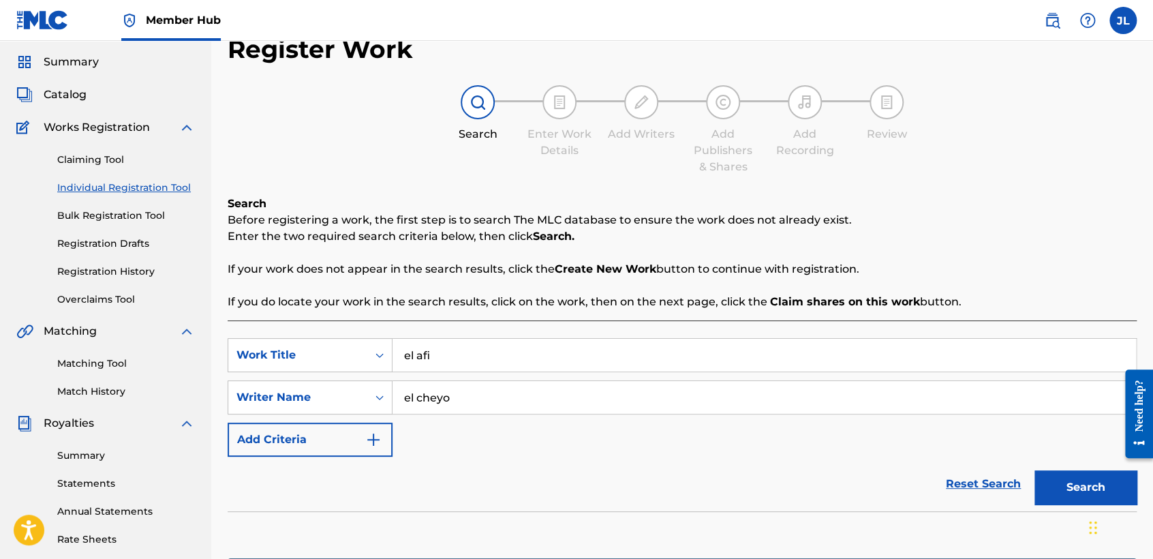
scroll to position [0, 0]
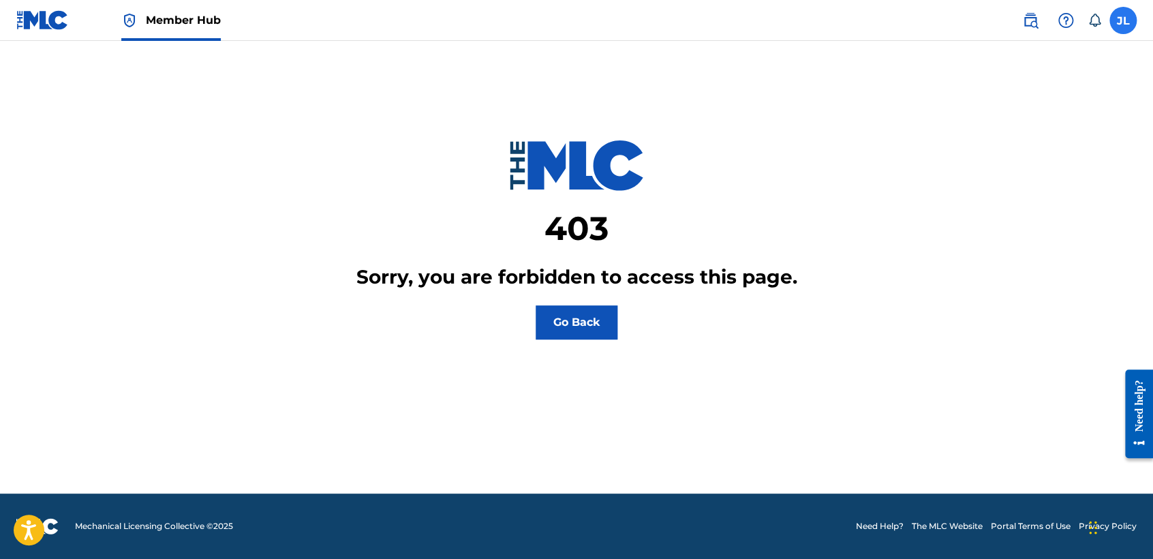
click at [1123, 28] on label at bounding box center [1123, 20] width 27 height 27
click at [1123, 20] on input "JL [PERSON_NAME] [PERSON_NAME] [EMAIL_ADDRESS][DOMAIN_NAME] Notification Prefer…" at bounding box center [1123, 20] width 0 height 0
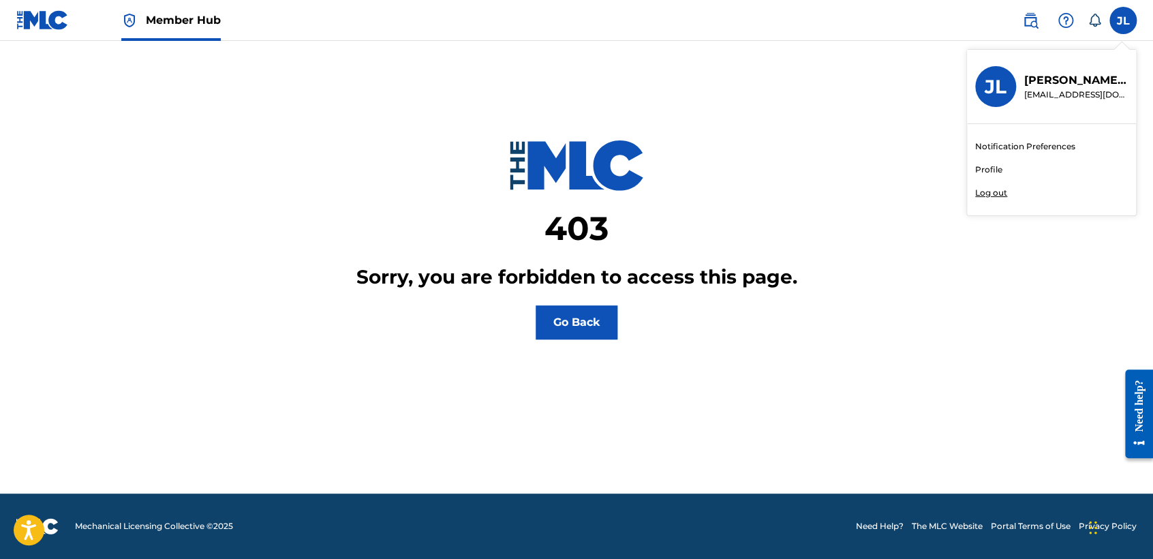
click at [992, 82] on h3 "JL" at bounding box center [996, 87] width 22 height 24
click at [1123, 20] on input "JL Jose Alfredo Lopez Grijalva cheyolg1@hotmail.com Notification Preferences Pr…" at bounding box center [1123, 20] width 0 height 0
click at [1083, 76] on p "Jose Alfredo Lopez Grijalva" at bounding box center [1077, 80] width 104 height 16
click at [1123, 20] on input "JL Jose Alfredo Lopez Grijalva cheyolg1@hotmail.com Notification Preferences Pr…" at bounding box center [1123, 20] width 0 height 0
click at [991, 172] on link "Profile" at bounding box center [989, 170] width 27 height 12
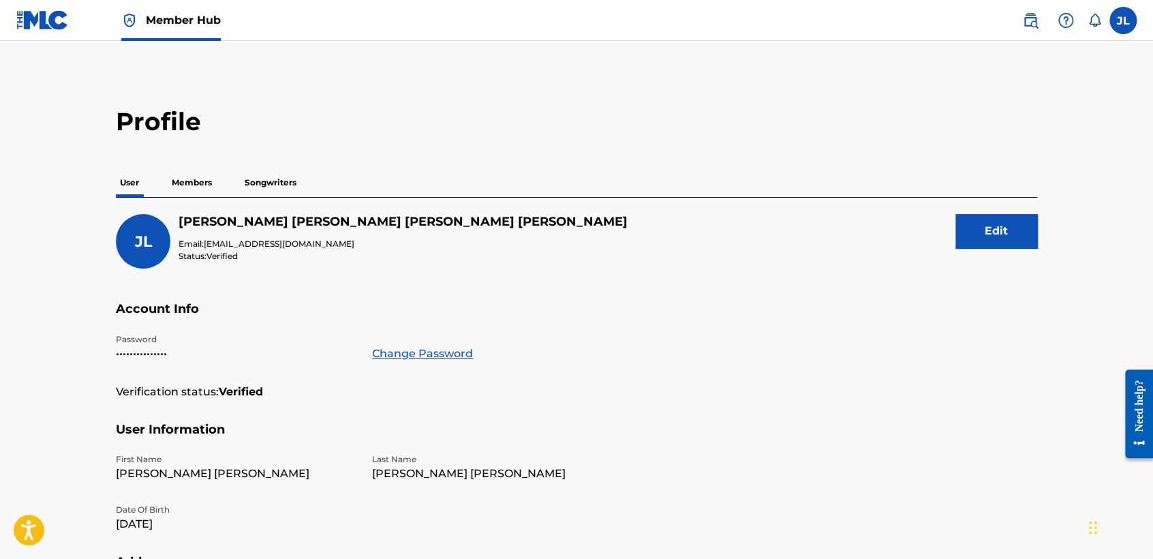
click at [1111, 9] on div "JL JL Jose Alfredo Lopez Grijalva cheyolg1@hotmail.com Notification Preferences…" at bounding box center [1073, 20] width 128 height 27
click at [1117, 22] on label at bounding box center [1123, 20] width 27 height 27
click at [1123, 20] on input "JL Jose Alfredo Lopez Grijalva cheyolg1@hotmail.com Notification Preferences Pr…" at bounding box center [1123, 20] width 0 height 0
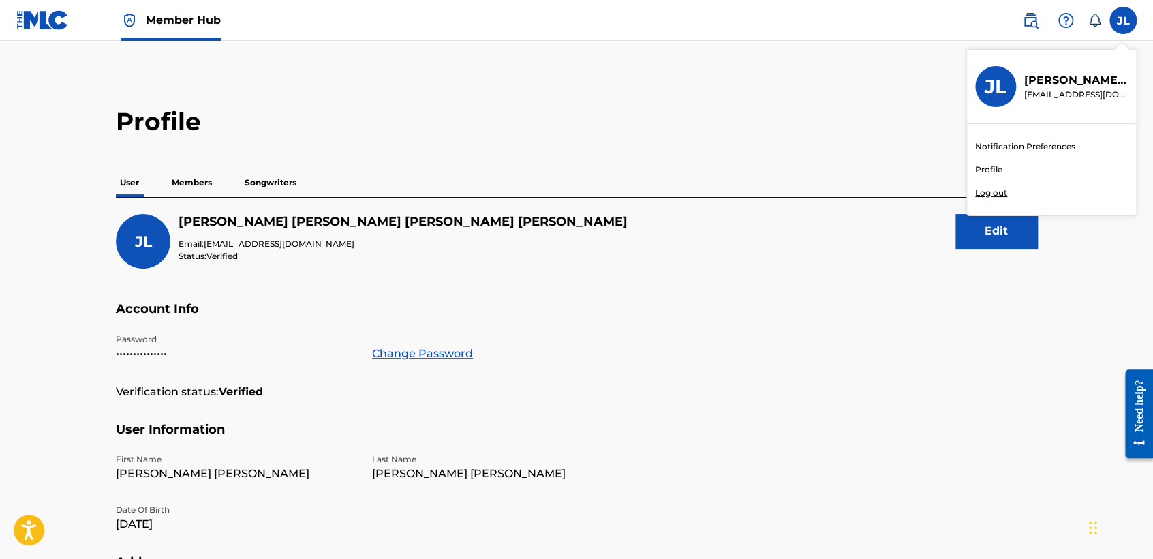
click at [991, 192] on p "Log out" at bounding box center [992, 193] width 32 height 12
click at [1123, 20] on input "JL Jose Alfredo Lopez Grijalva cheyolg1@hotmail.com Notification Preferences Pr…" at bounding box center [1123, 20] width 0 height 0
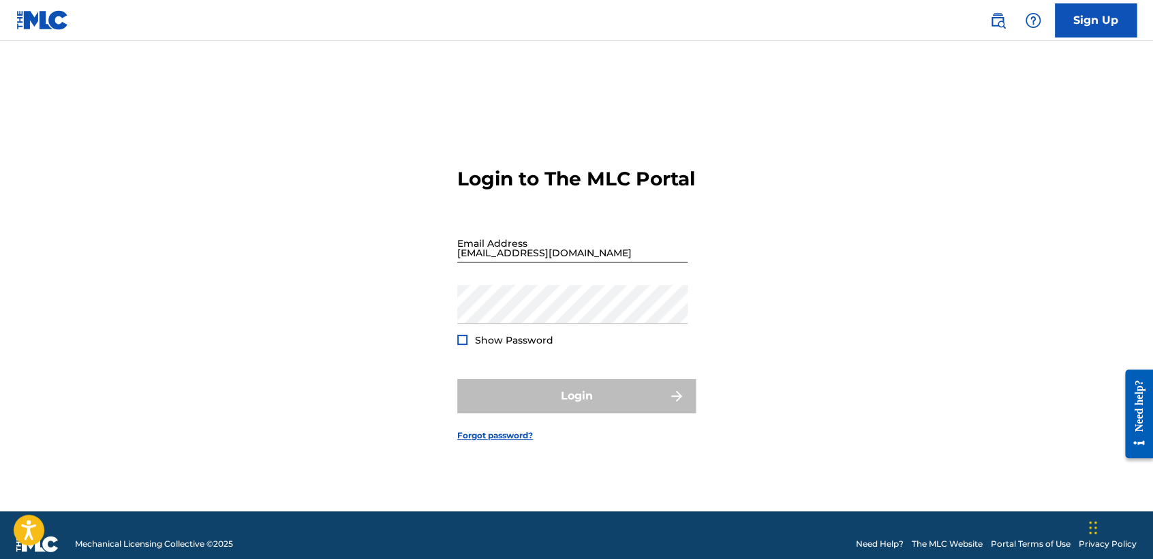
click at [549, 262] on input "cheyolg1@hotmail.com" at bounding box center [572, 243] width 230 height 39
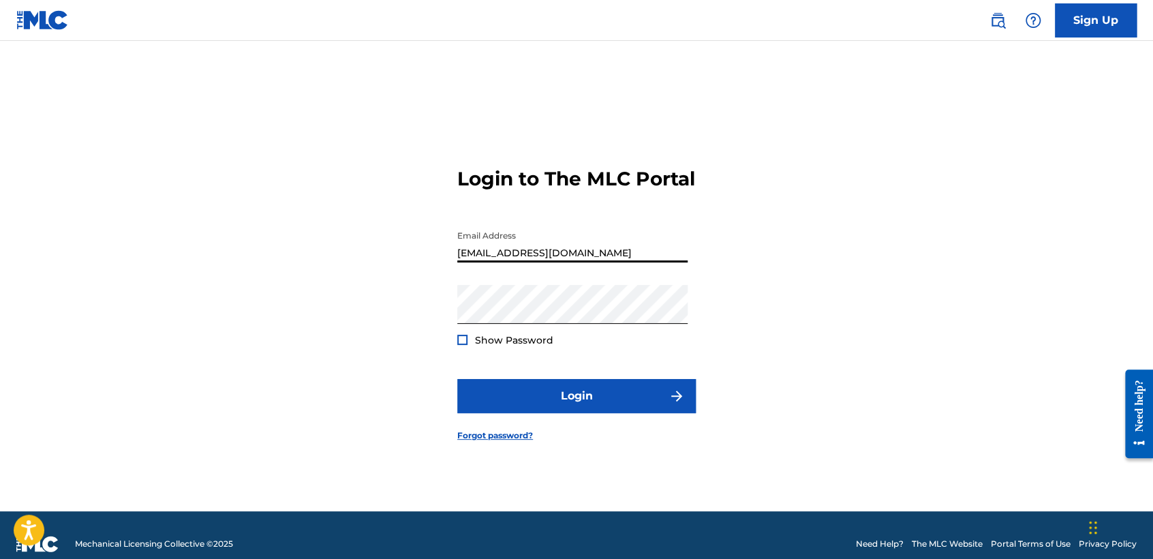
type input "[EMAIL_ADDRESS][DOMAIN_NAME]"
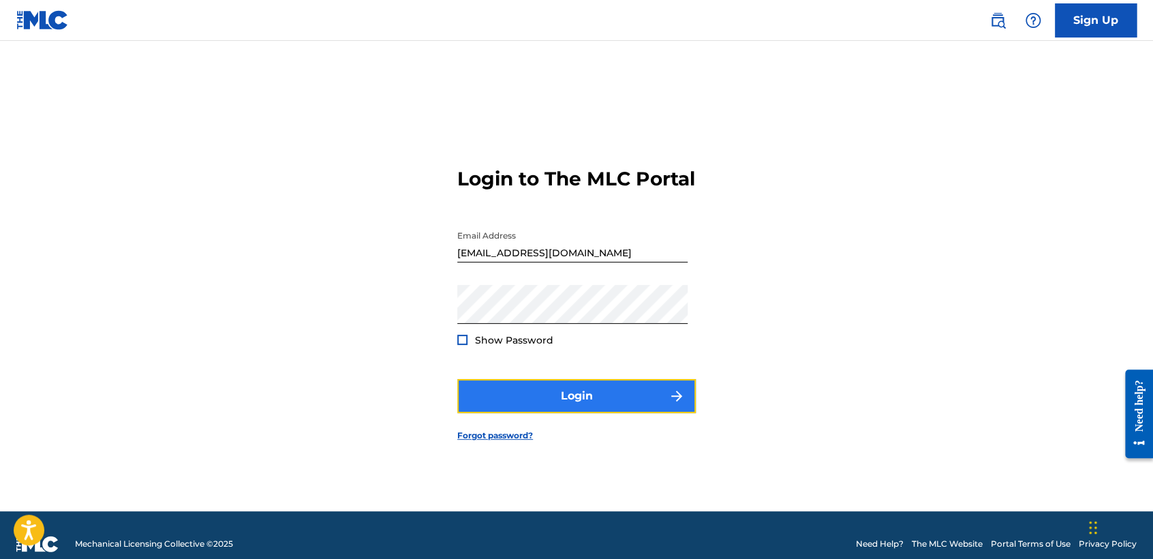
click at [578, 399] on button "Login" at bounding box center [576, 396] width 239 height 34
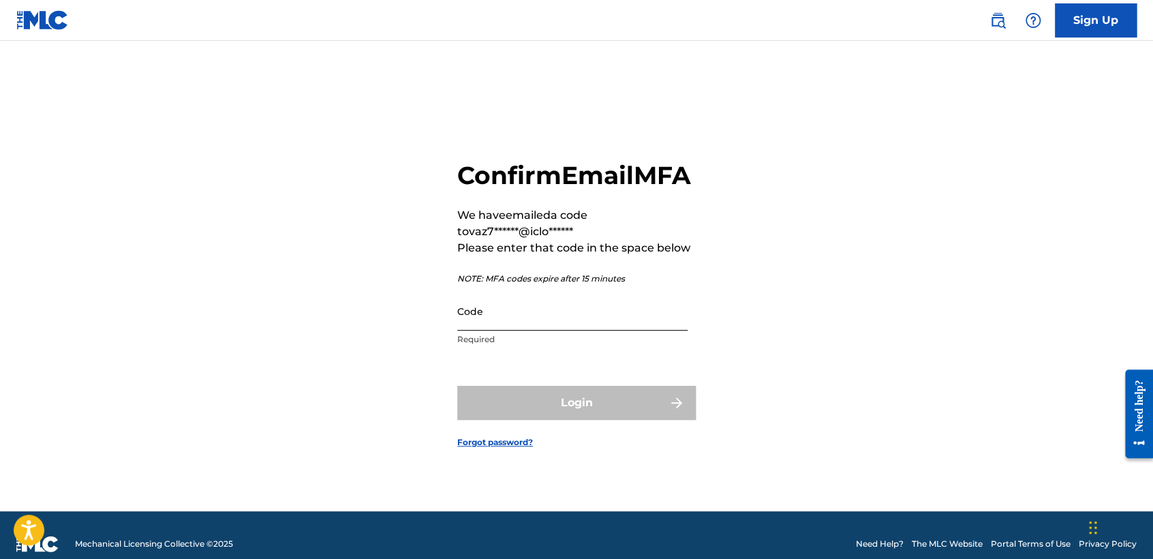
click at [582, 331] on input "Code" at bounding box center [572, 311] width 230 height 39
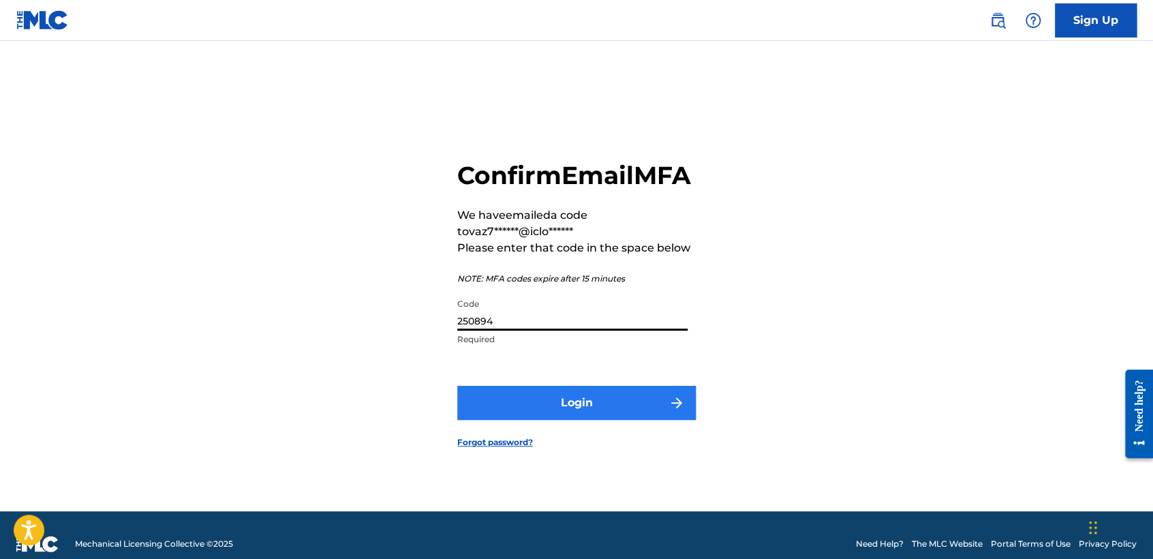
type input "250894"
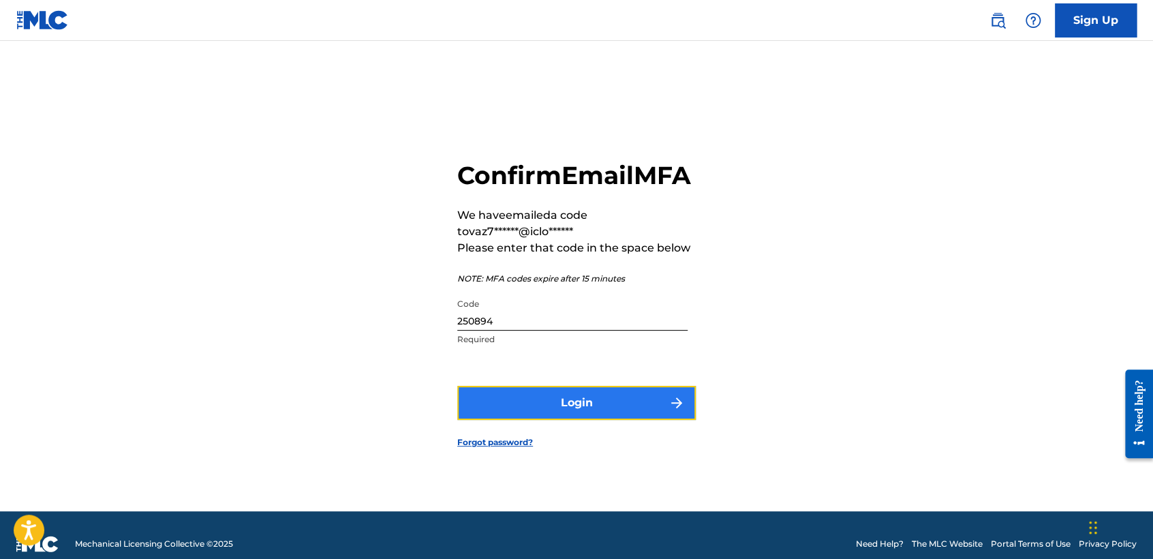
drag, startPoint x: 618, startPoint y: 403, endPoint x: 622, endPoint y: 414, distance: 12.3
click at [622, 414] on button "Login" at bounding box center [576, 403] width 239 height 34
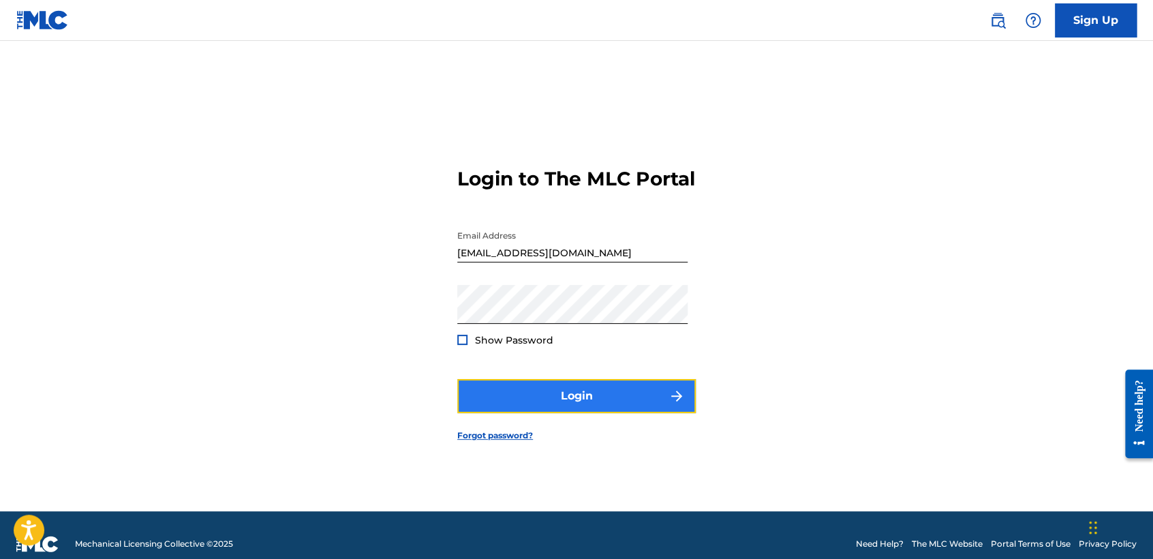
click at [650, 413] on button "Login" at bounding box center [576, 396] width 239 height 34
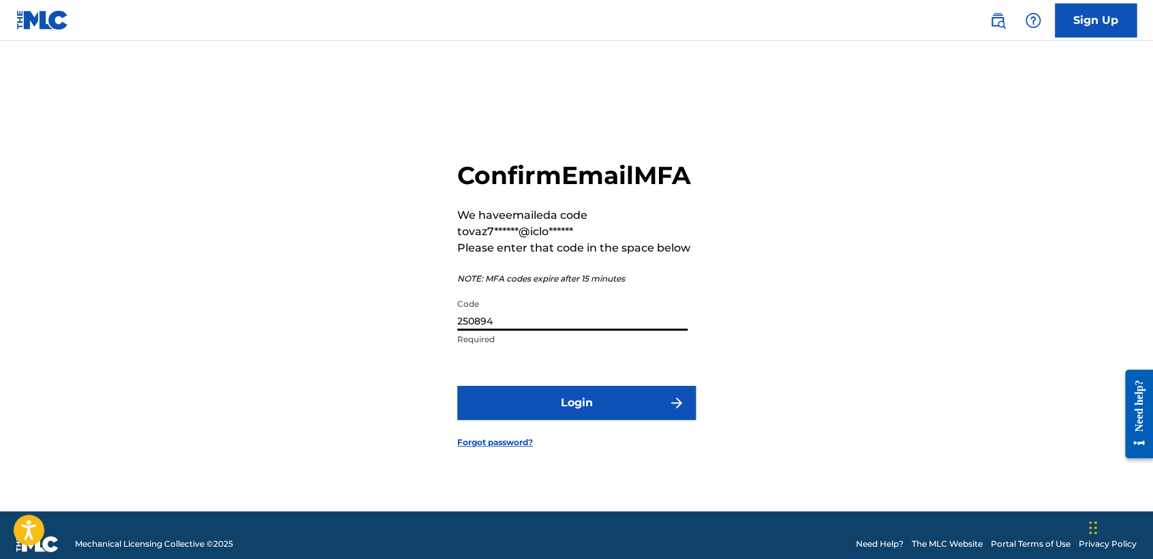
click at [603, 331] on input "250894" at bounding box center [572, 311] width 230 height 39
drag, startPoint x: 603, startPoint y: 334, endPoint x: 294, endPoint y: 318, distance: 309.9
click at [294, 318] on div "Confirm Email MFA We have emailed a code to vaz7******@iclo****** Please enter …" at bounding box center [577, 293] width 954 height 436
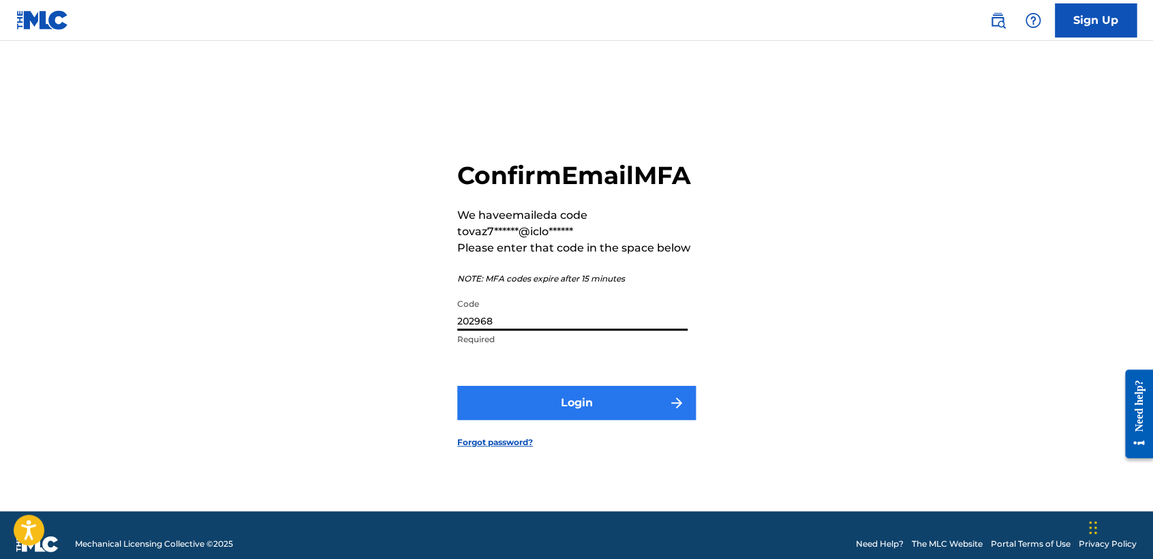
type input "202968"
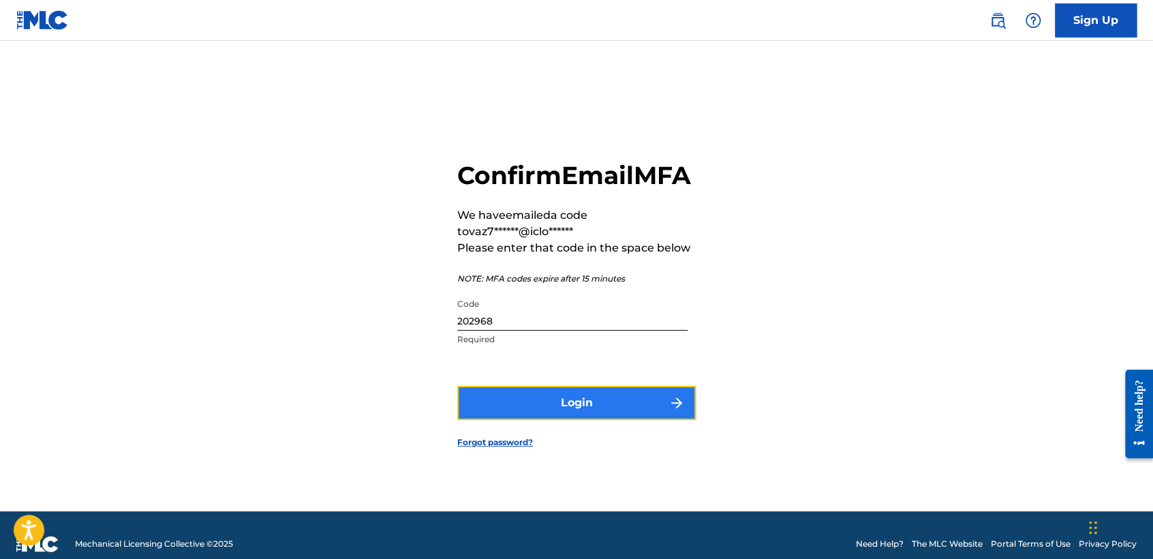
click at [583, 420] on button "Login" at bounding box center [576, 403] width 239 height 34
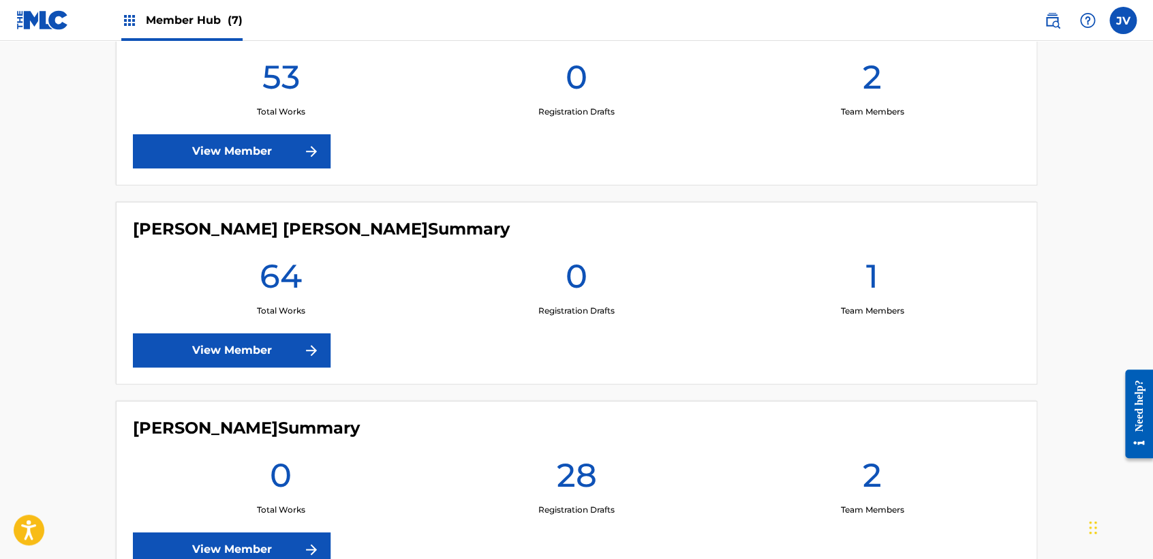
scroll to position [605, 0]
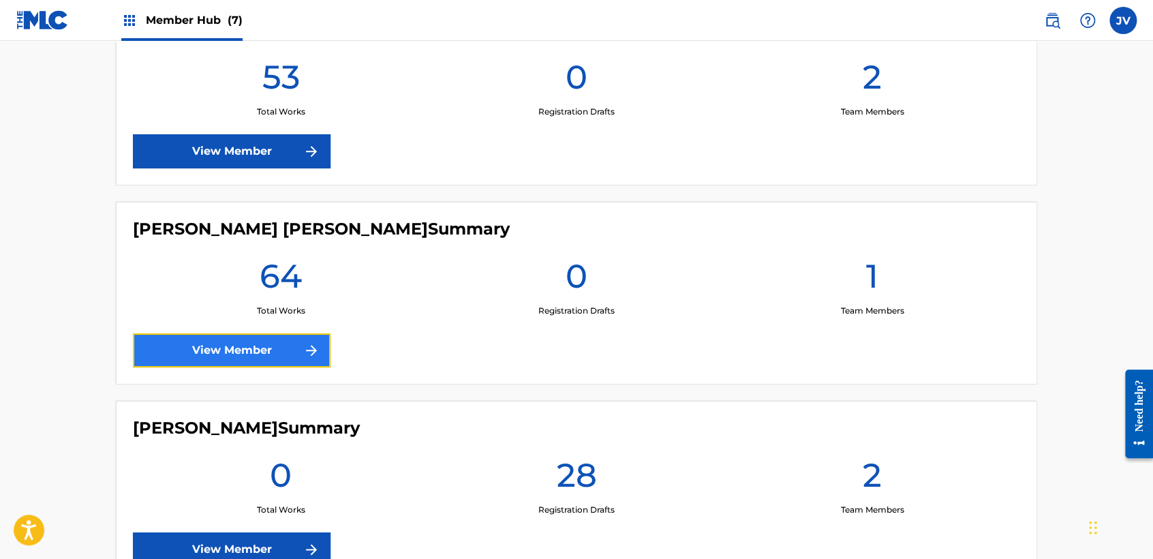
click at [290, 336] on link "View Member" at bounding box center [232, 350] width 198 height 34
